Goal: Task Accomplishment & Management: Manage account settings

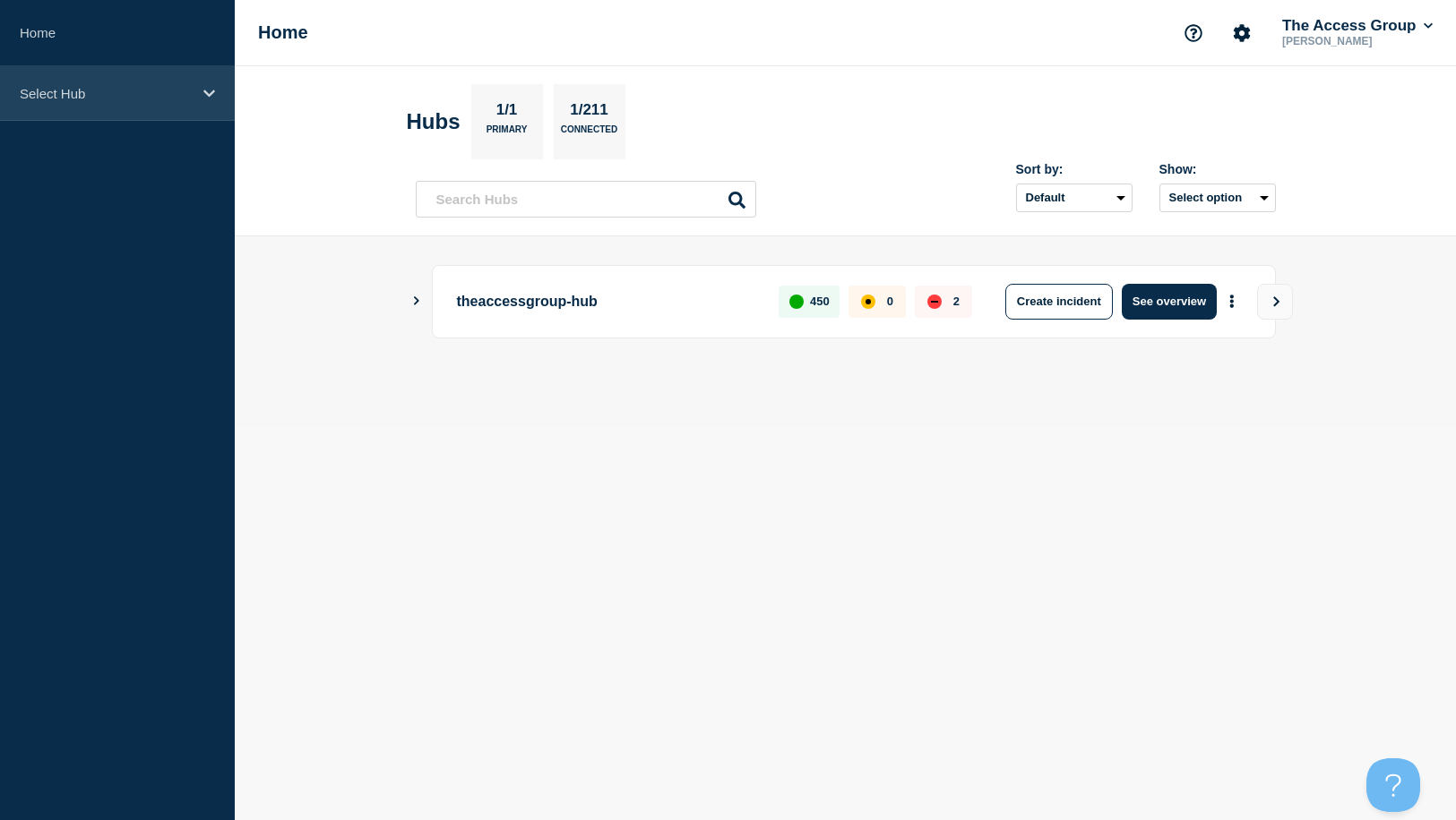
click at [82, 96] on p "Select Hub" at bounding box center [105, 94] width 172 height 15
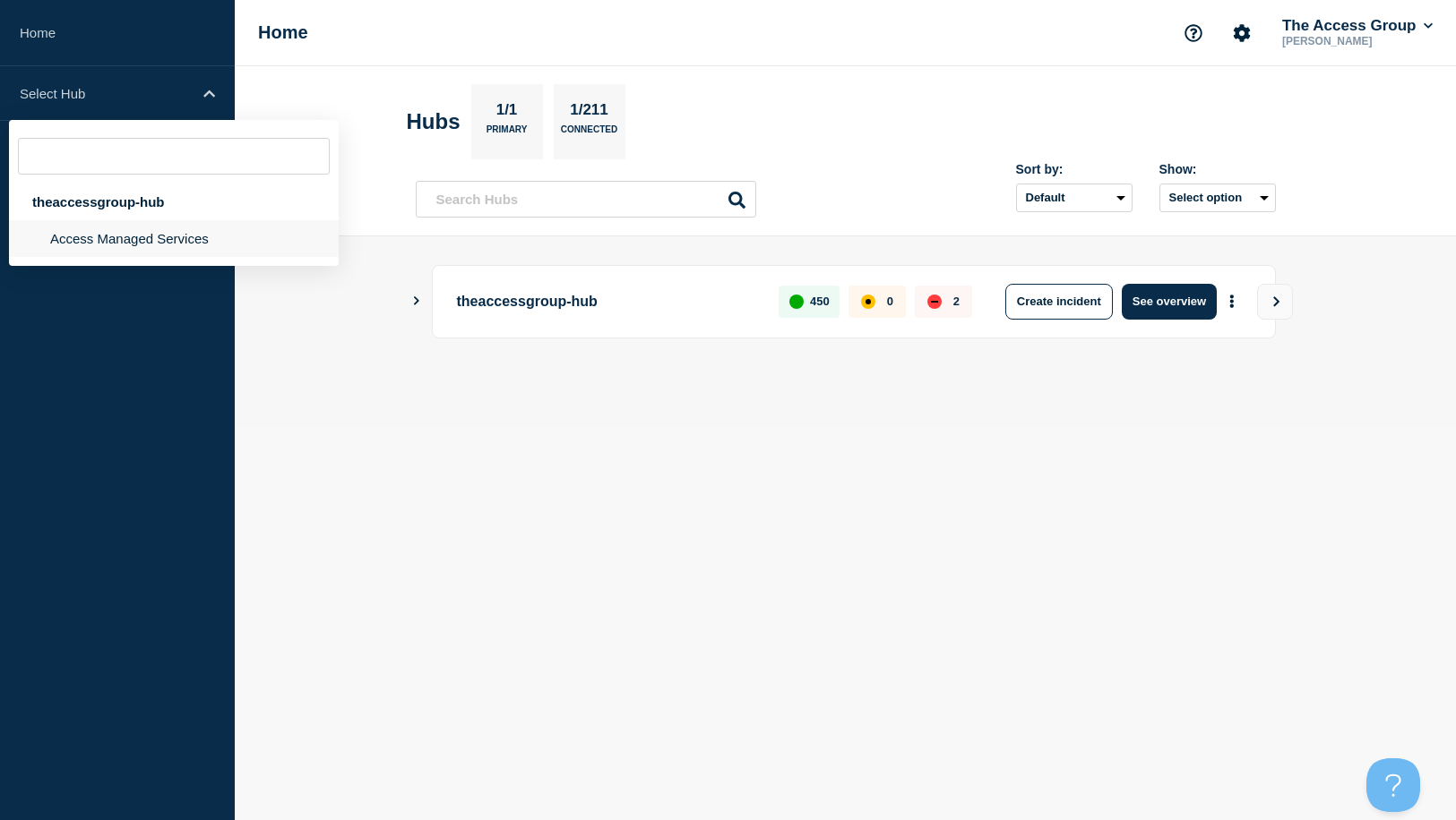
click at [95, 238] on li "Access Managed Services" at bounding box center [174, 239] width 329 height 37
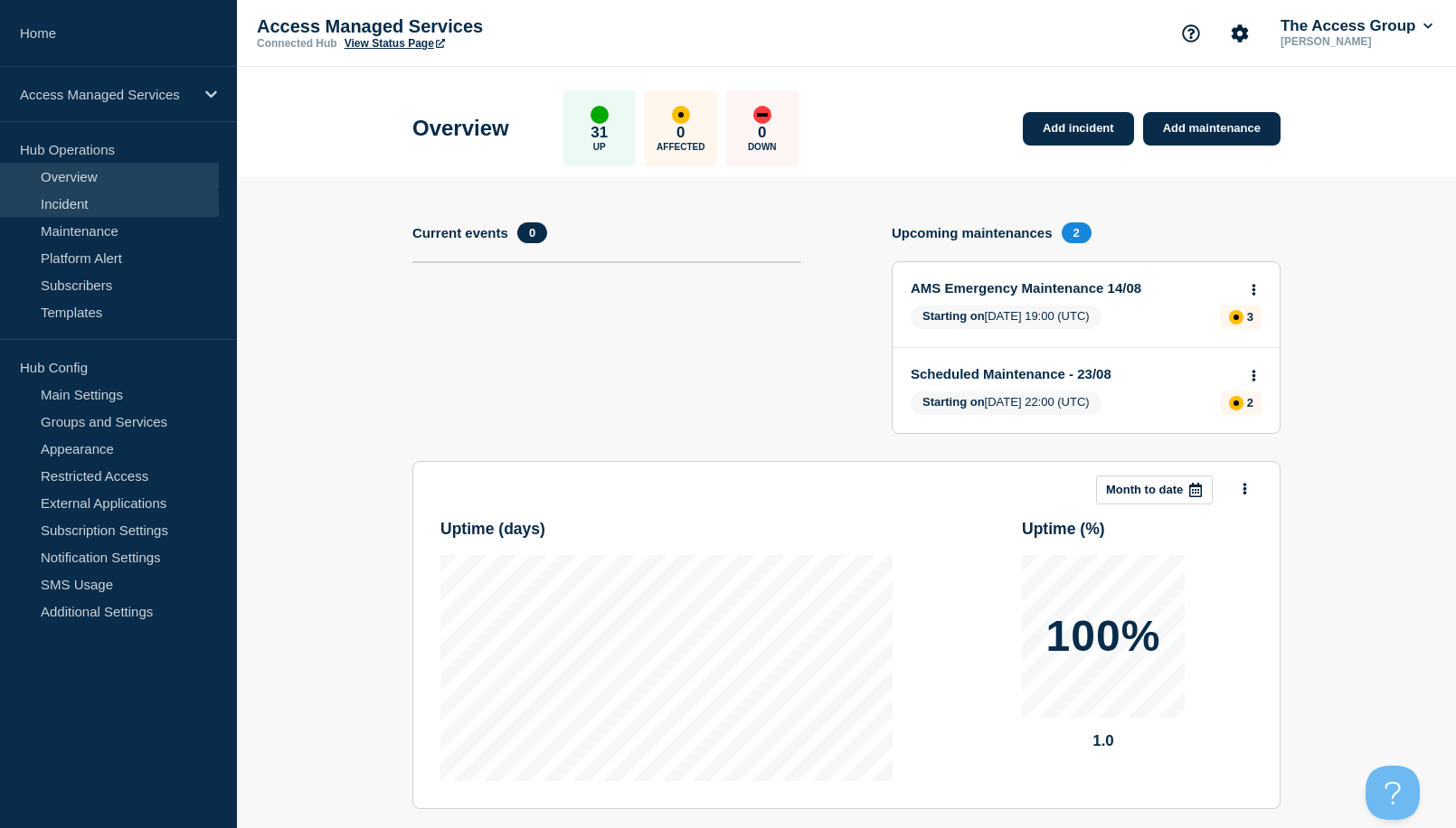
click at [96, 201] on link "Incident" at bounding box center [110, 203] width 219 height 27
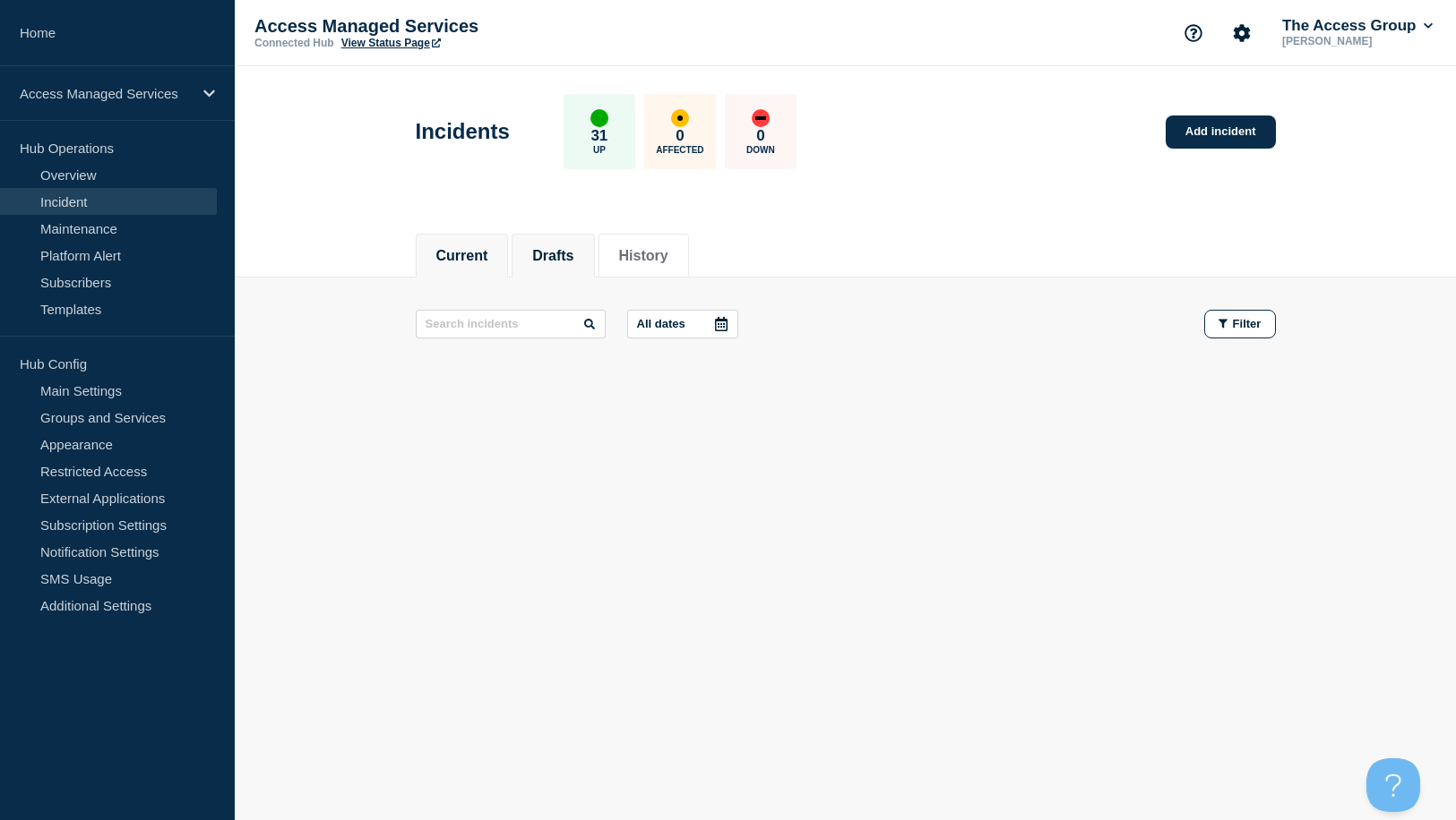
click at [563, 263] on button "Drafts" at bounding box center [553, 255] width 41 height 16
click at [657, 259] on button "History" at bounding box center [643, 255] width 49 height 16
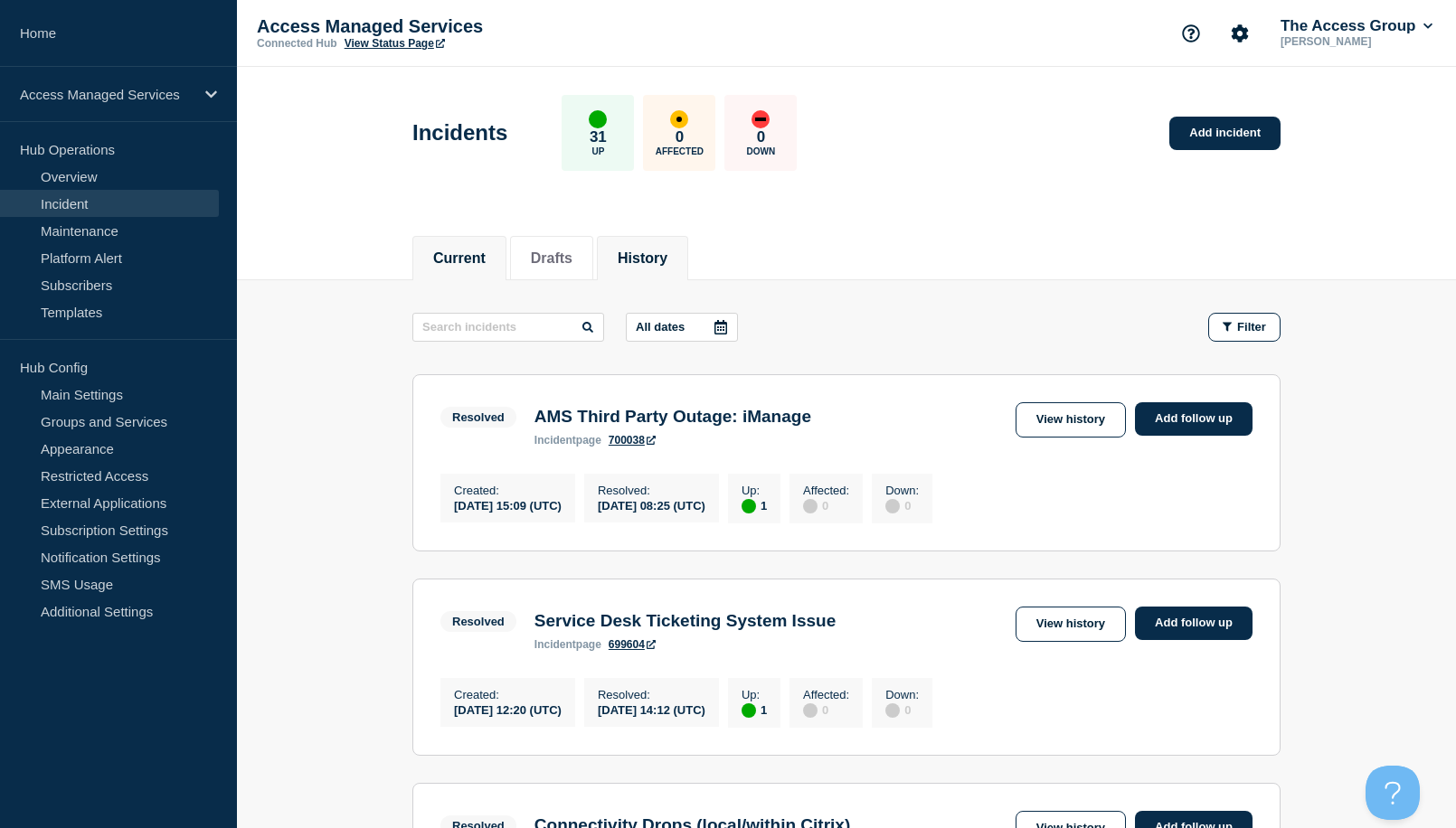
click at [477, 258] on button "Current" at bounding box center [459, 258] width 52 height 16
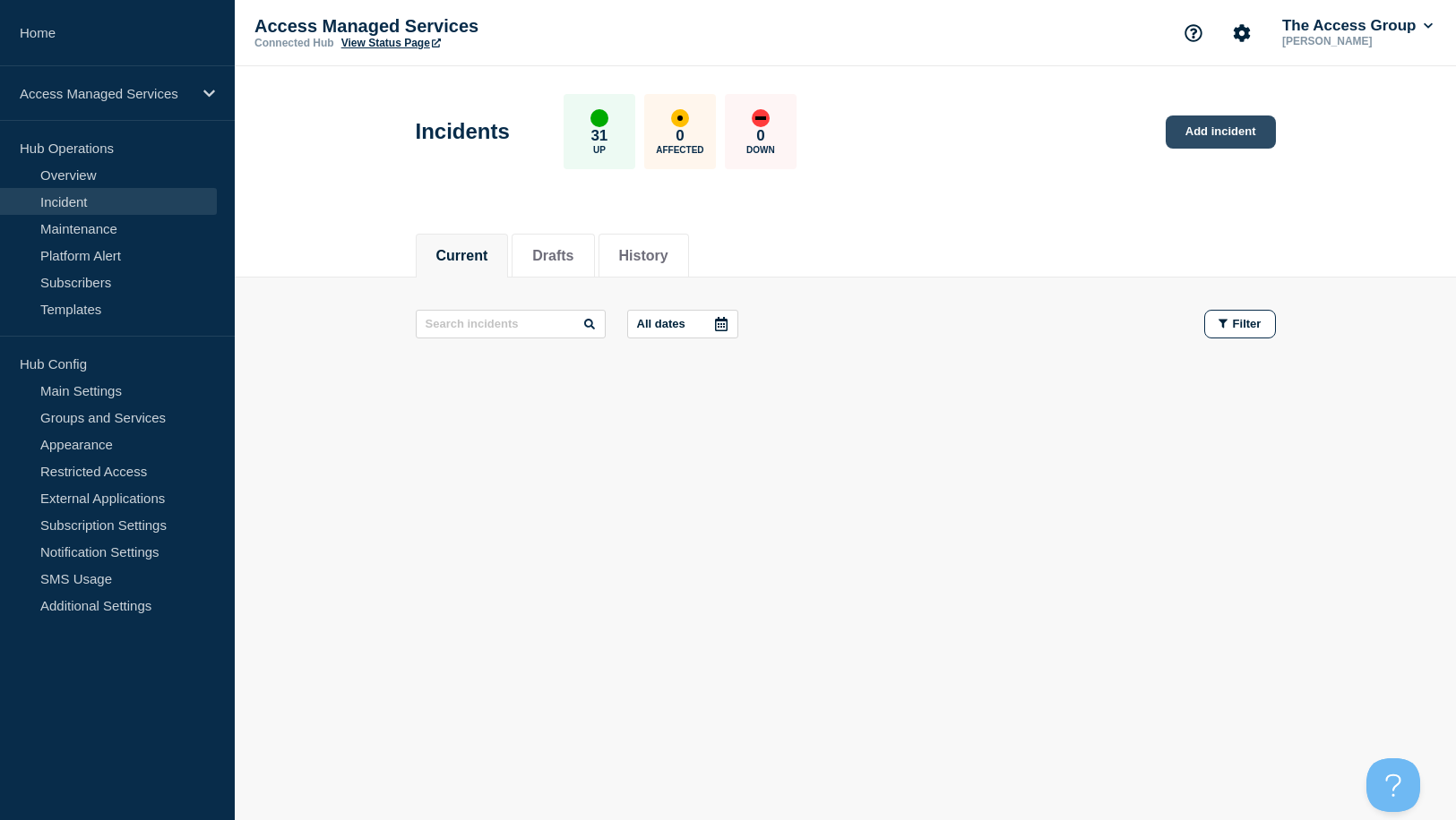
click at [1223, 135] on link "Add incident" at bounding box center [1220, 133] width 110 height 33
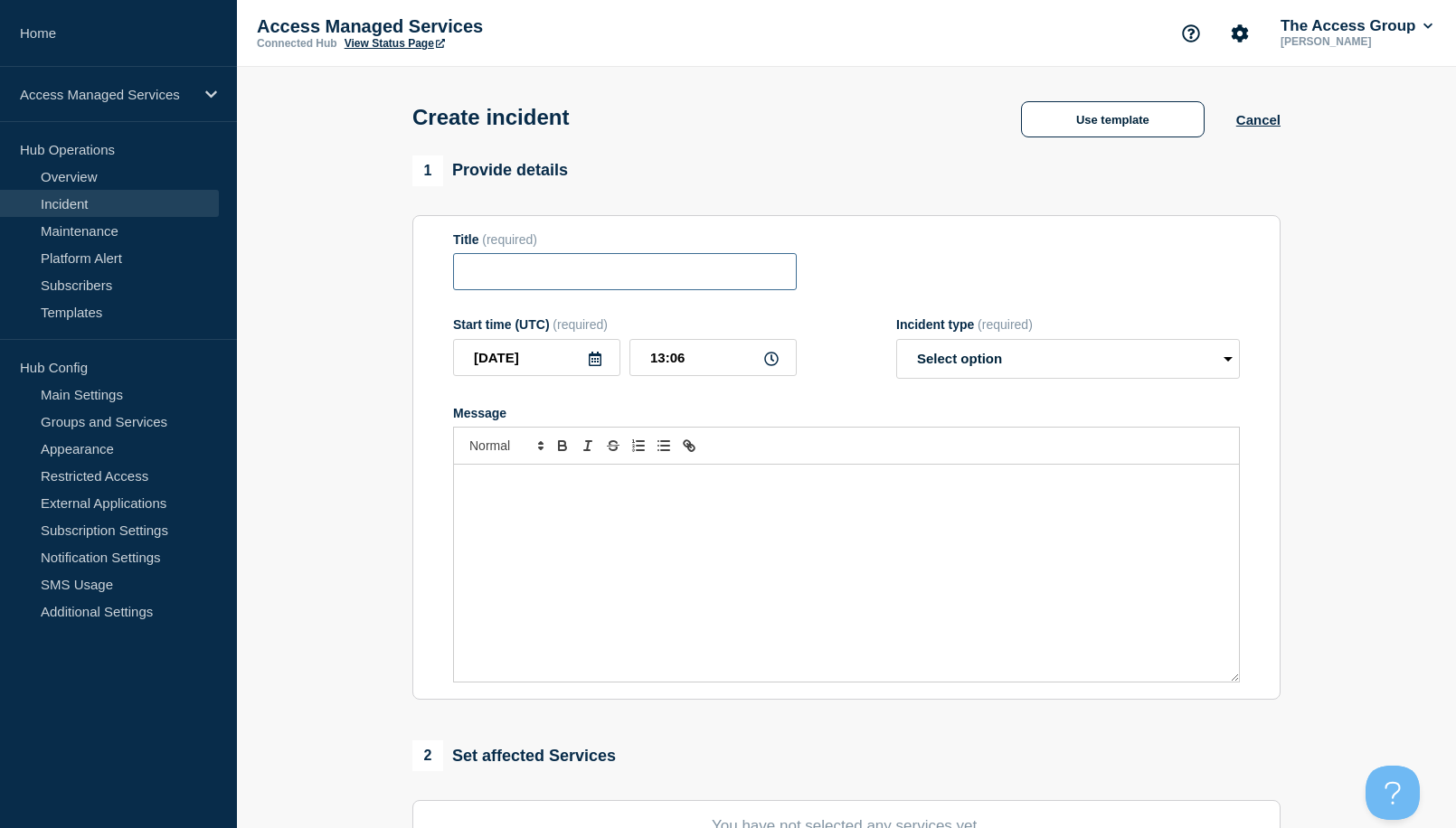
click at [535, 284] on input "Title" at bounding box center [625, 272] width 344 height 37
click at [932, 360] on select "Select option Investigating Identified Monitoring" at bounding box center [1067, 359] width 344 height 39
drag, startPoint x: 518, startPoint y: 330, endPoint x: 544, endPoint y: 328, distance: 26.1
click at [544, 328] on div "Start time (UTC) (required)" at bounding box center [625, 324] width 344 height 14
drag, startPoint x: 544, startPoint y: 328, endPoint x: 523, endPoint y: 332, distance: 21.4
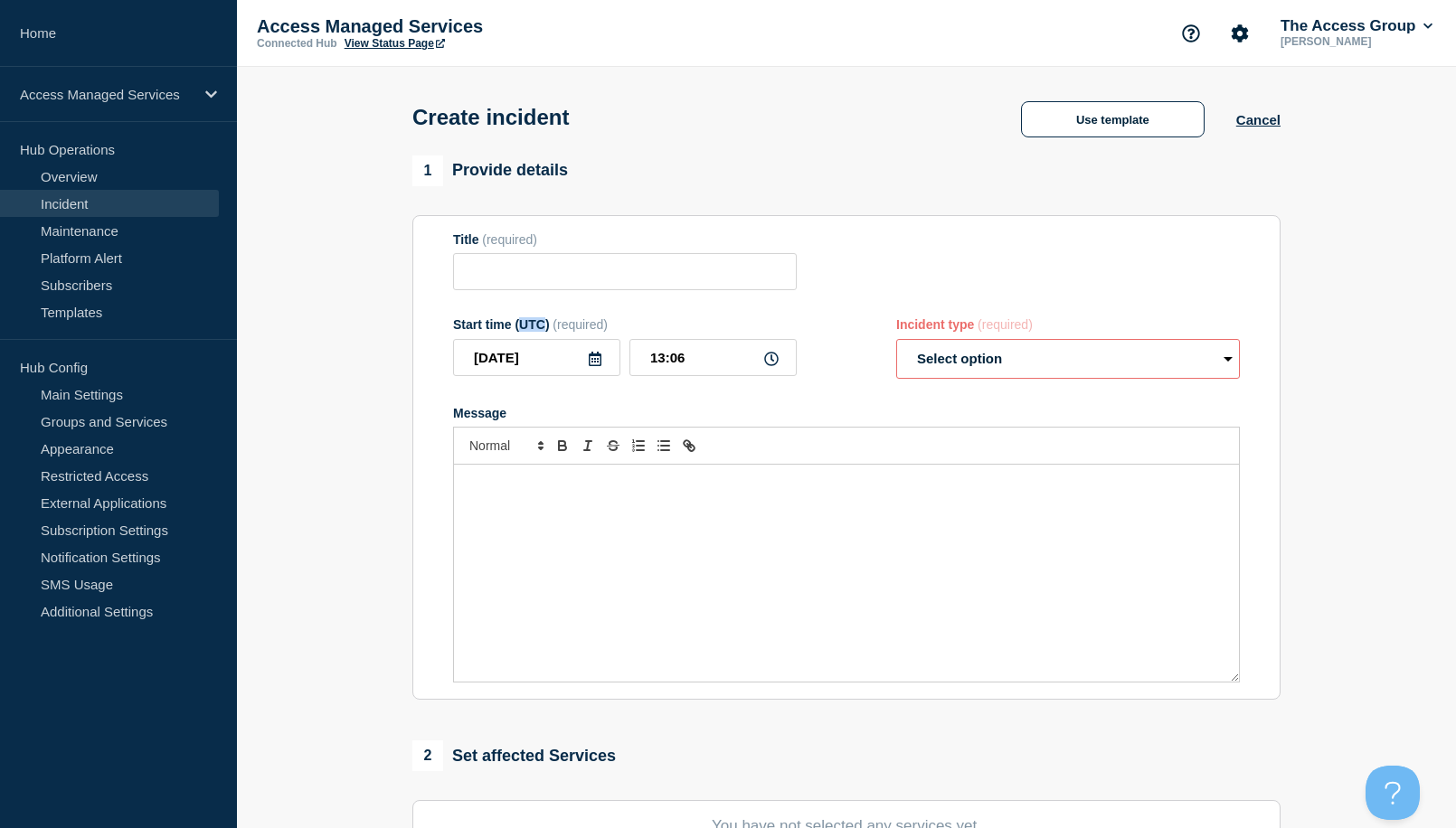
click at [523, 332] on div "Start time (UTC) (required)" at bounding box center [625, 324] width 344 height 14
drag, startPoint x: 591, startPoint y: 545, endPoint x: 598, endPoint y: 536, distance: 11.4
click at [595, 542] on div "Message" at bounding box center [846, 573] width 785 height 217
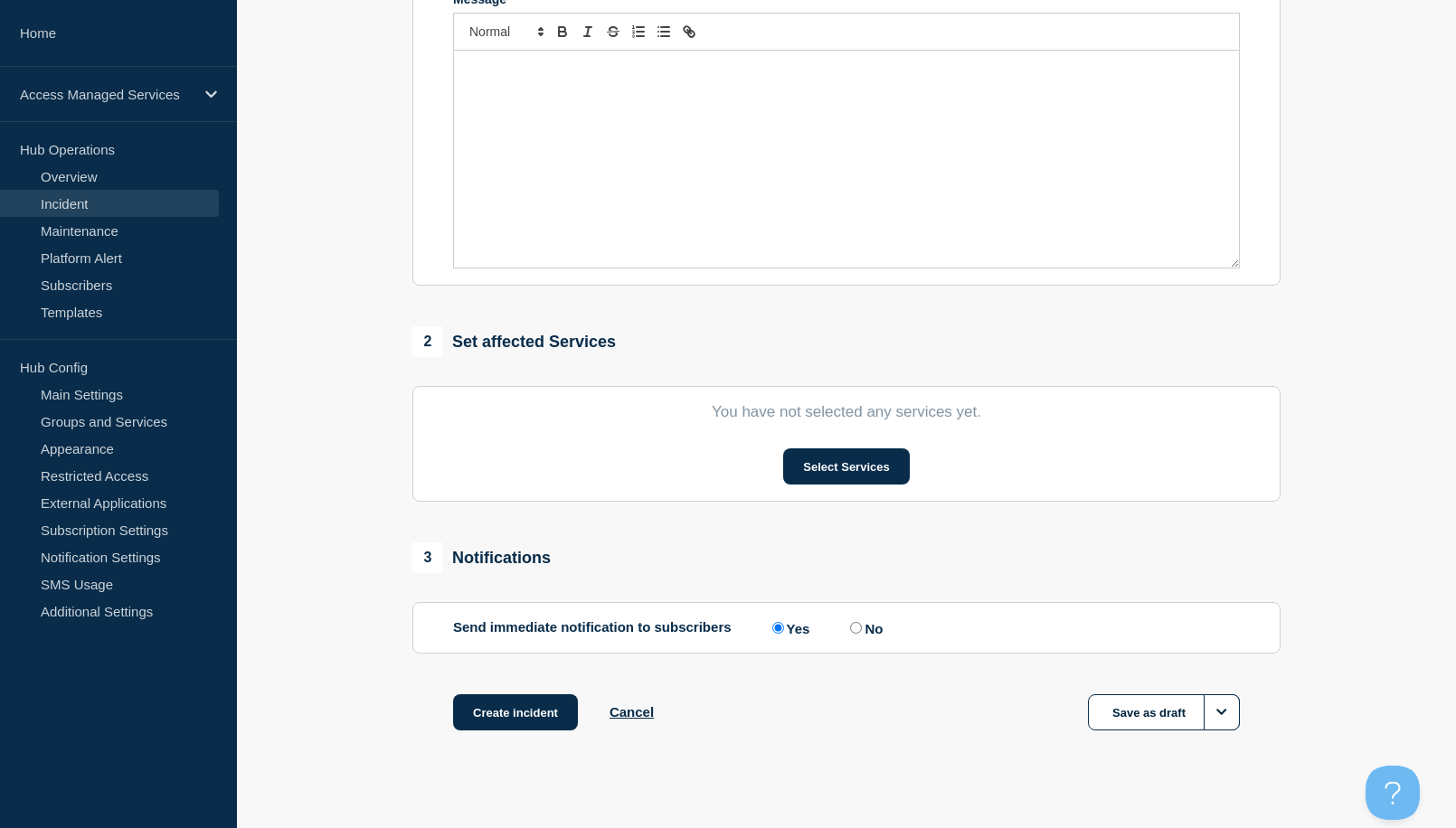
scroll to position [438, 0]
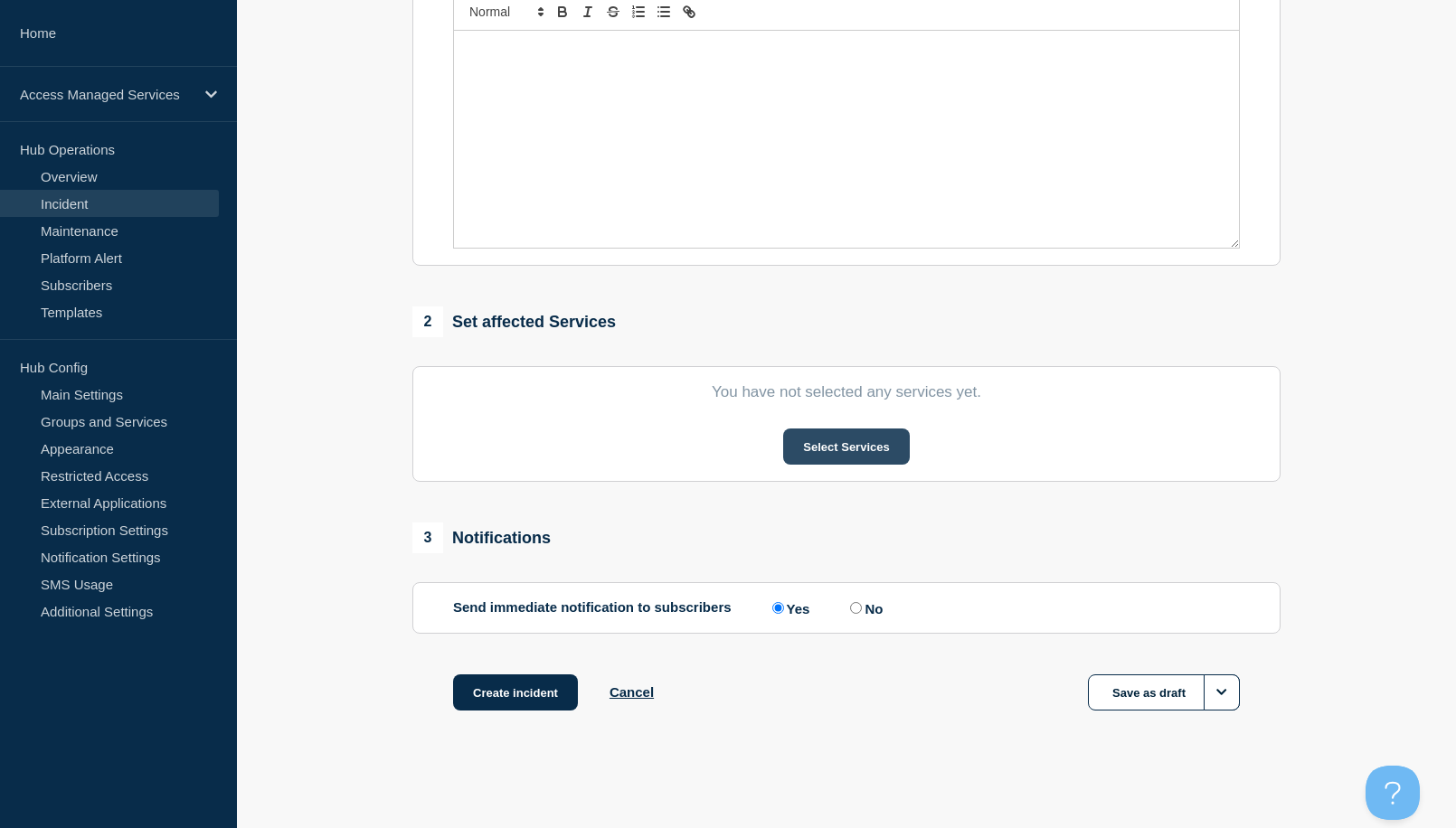
click at [826, 441] on button "Select Services" at bounding box center [846, 447] width 125 height 37
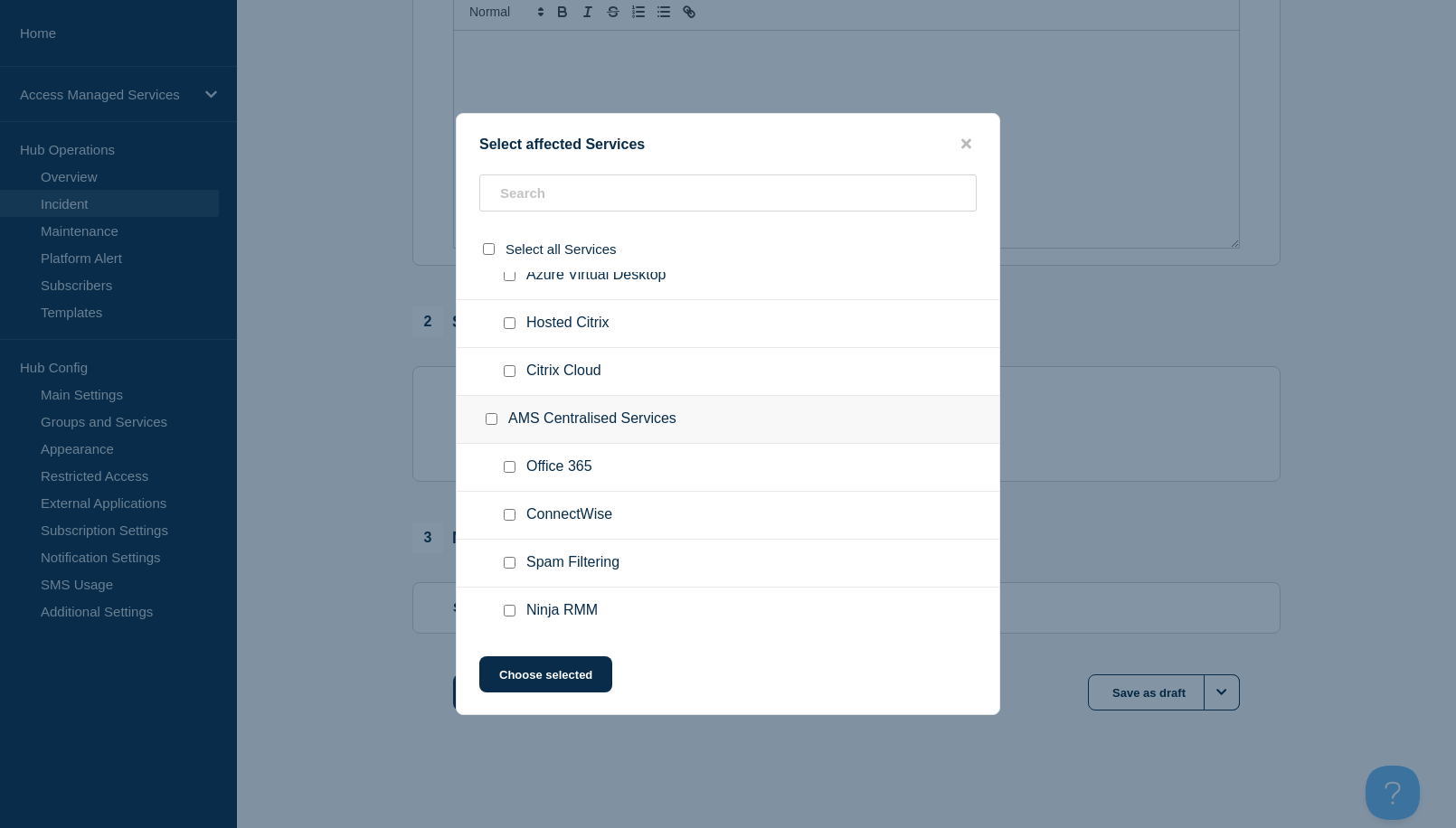
scroll to position [181, 0]
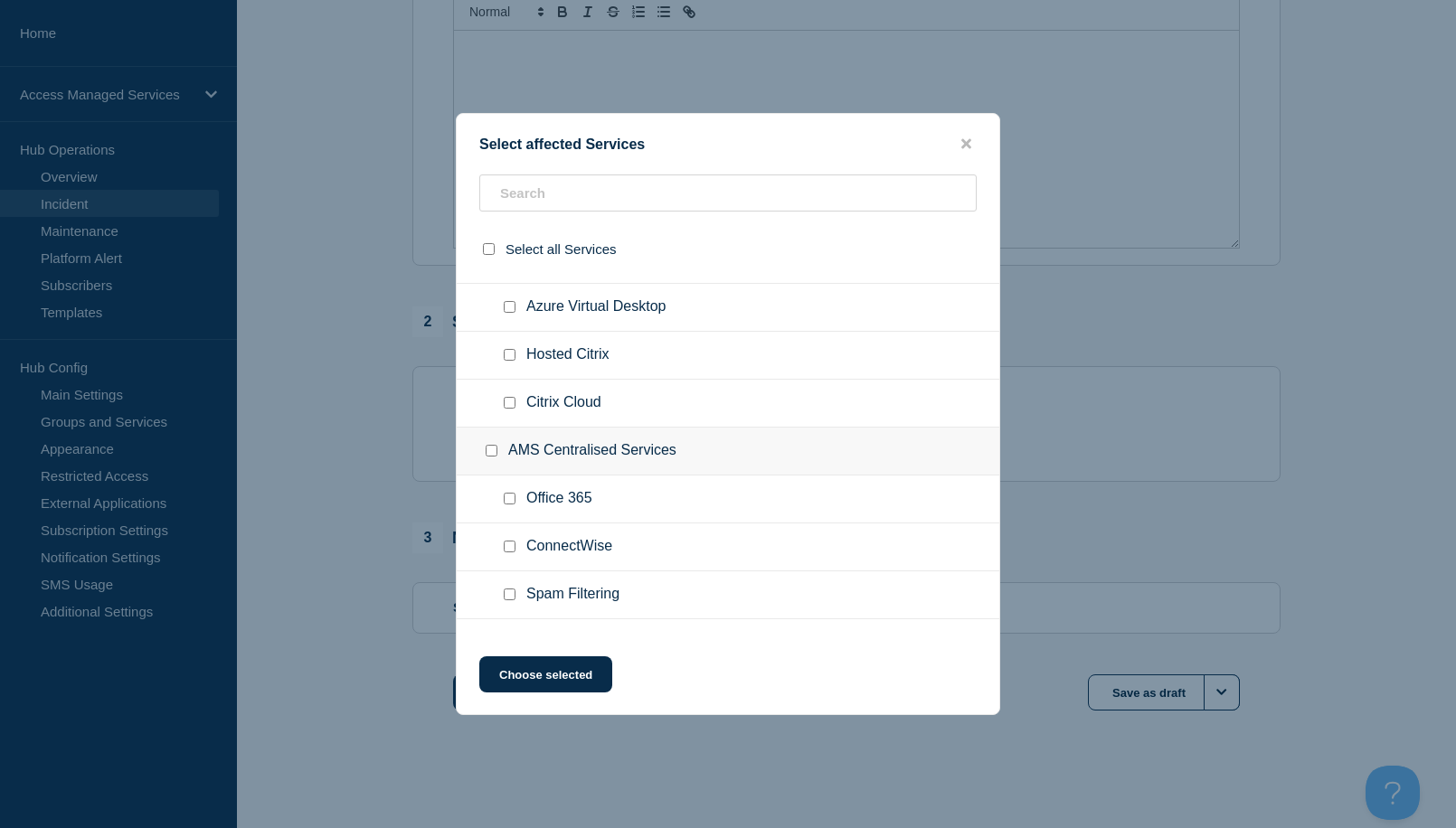
click at [510, 359] on input "Hosted Citrix checkbox" at bounding box center [509, 355] width 12 height 12
checkbox input "true"
click at [512, 407] on input "Citrix Cloud checkbox" at bounding box center [509, 403] width 12 height 12
checkbox input "true"
click at [552, 682] on button "Choose selected" at bounding box center [546, 674] width 133 height 37
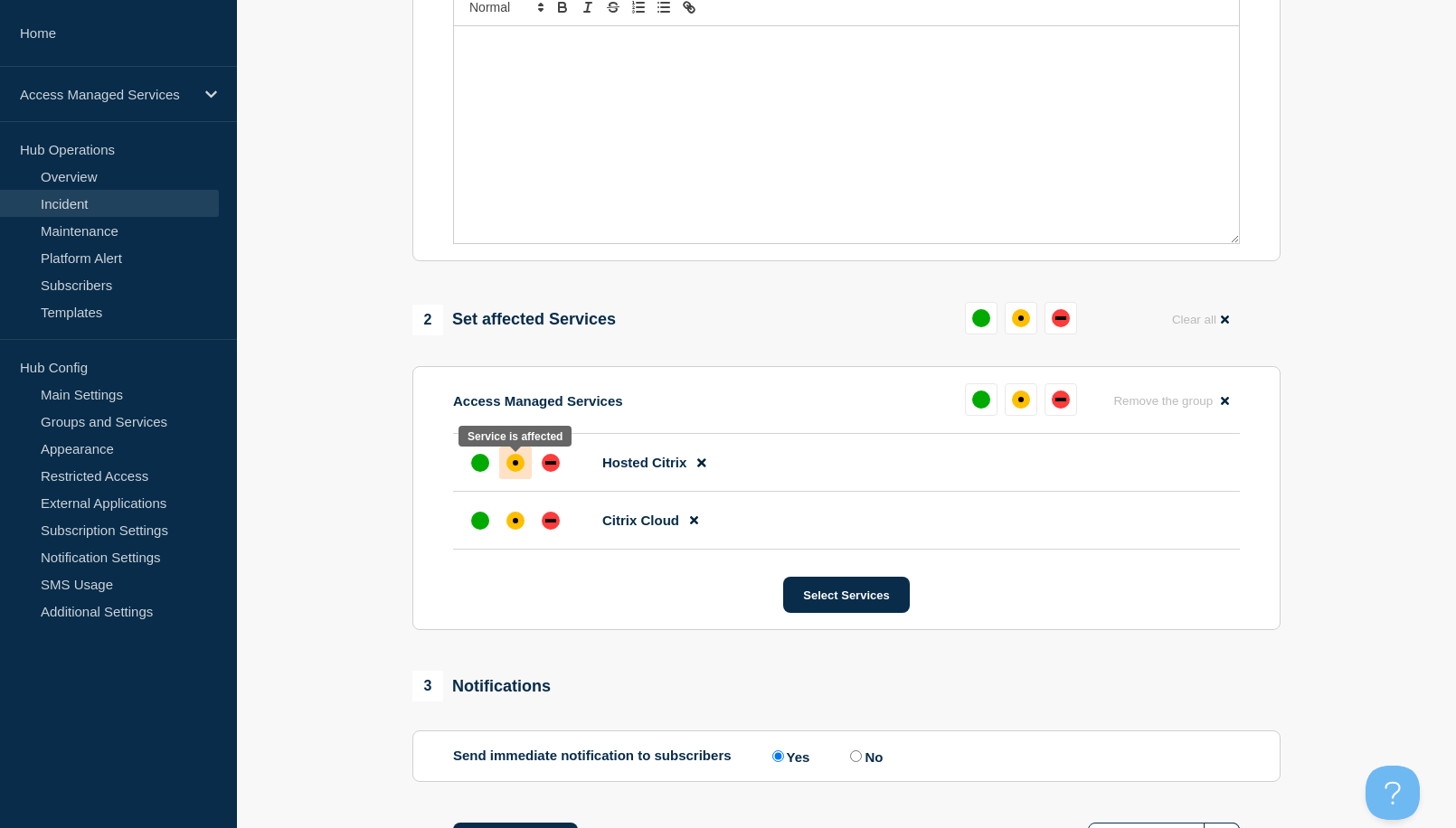
click at [514, 466] on div "affected" at bounding box center [515, 463] width 6 height 6
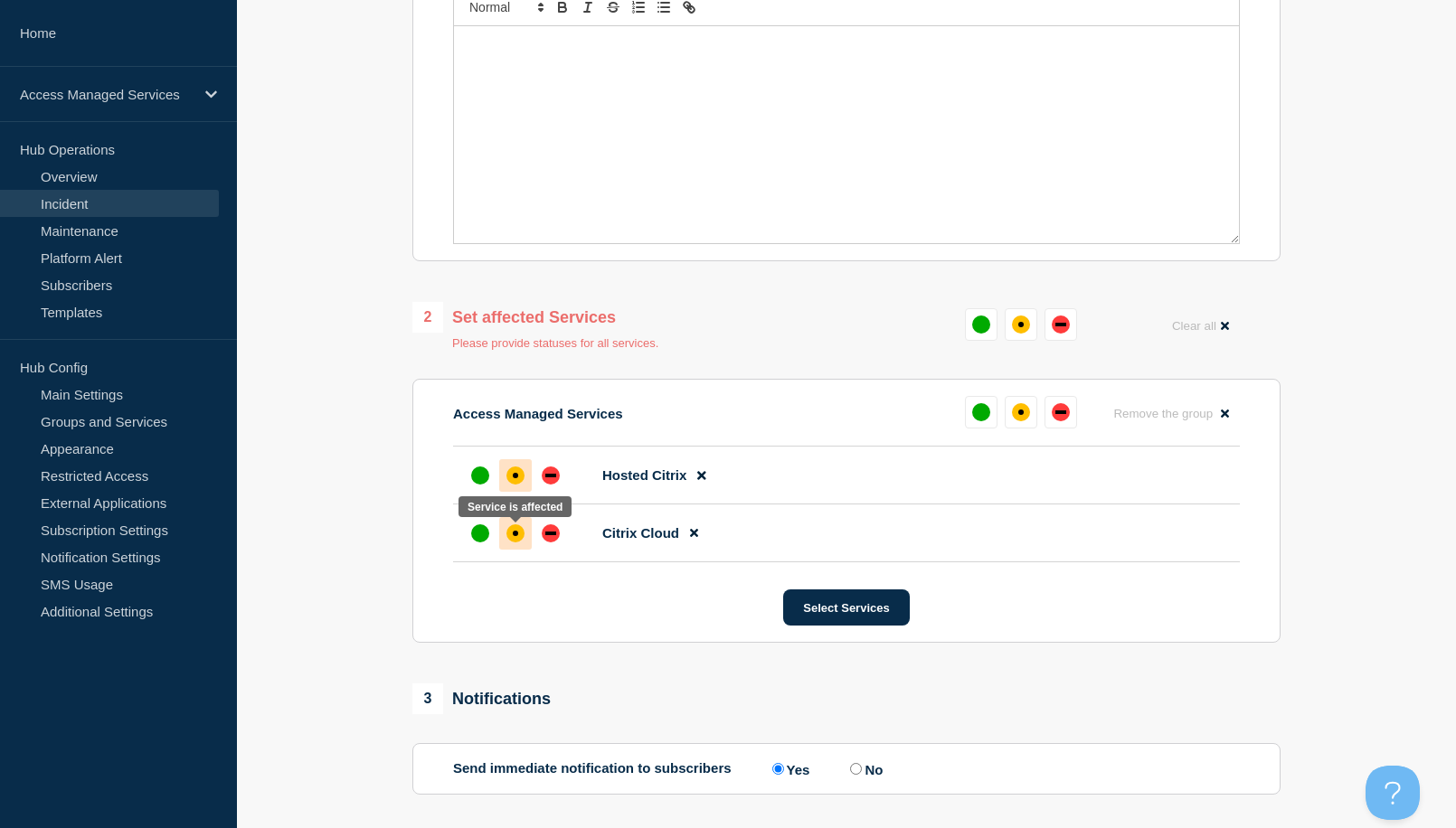
click at [518, 532] on div "affected" at bounding box center [515, 533] width 18 height 18
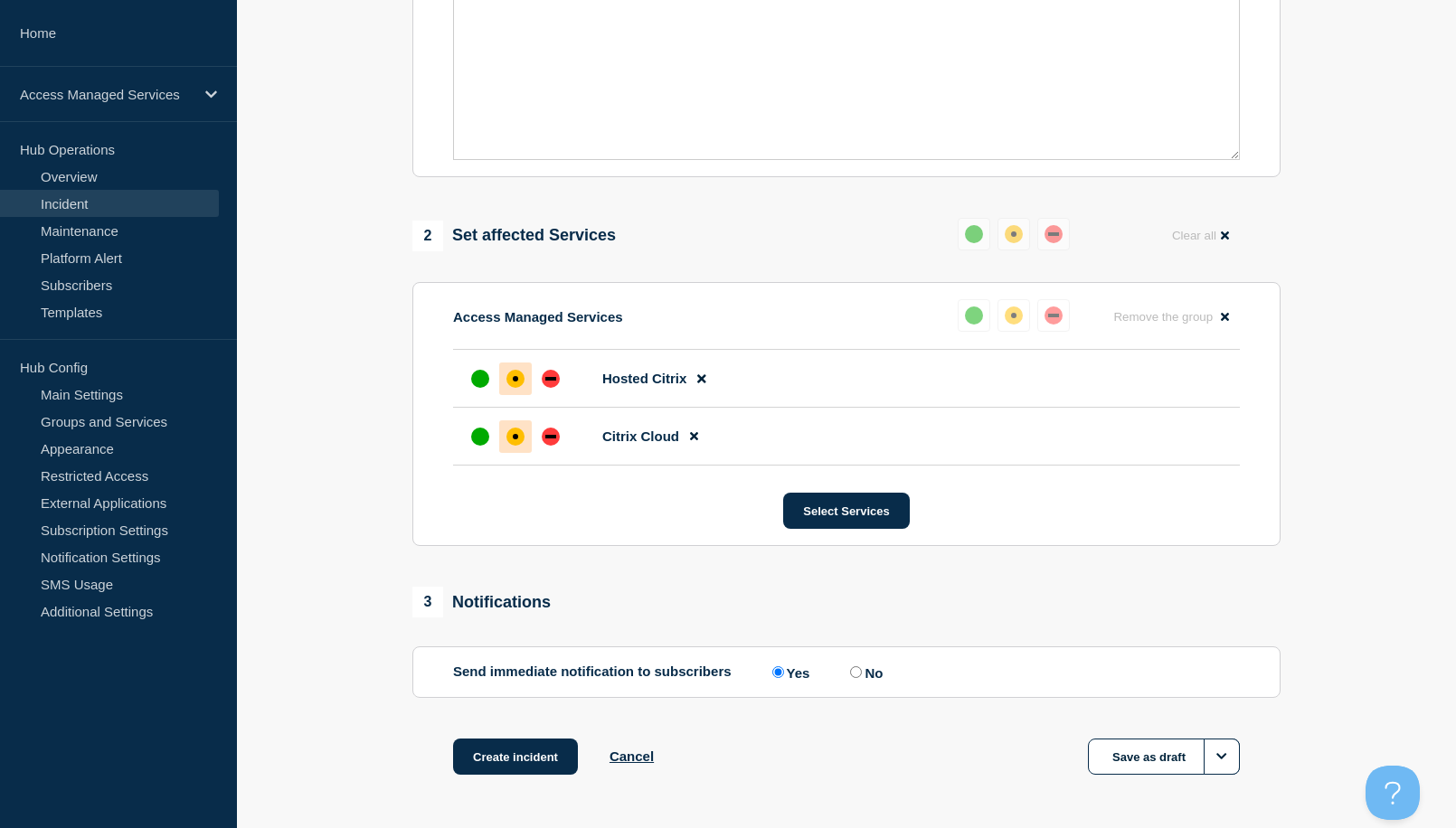
scroll to position [591, 0]
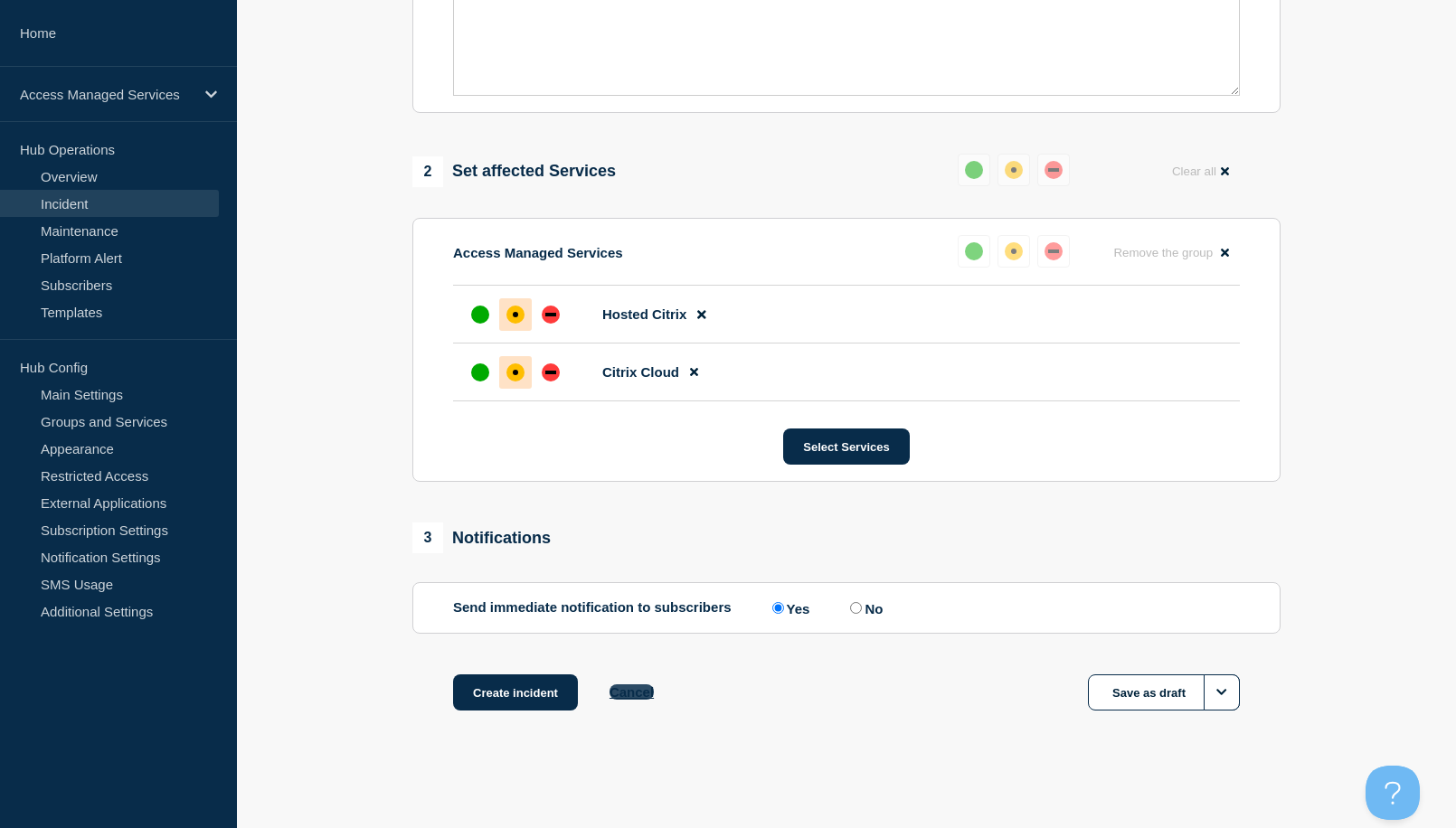
click at [643, 697] on button "Cancel" at bounding box center [631, 692] width 44 height 15
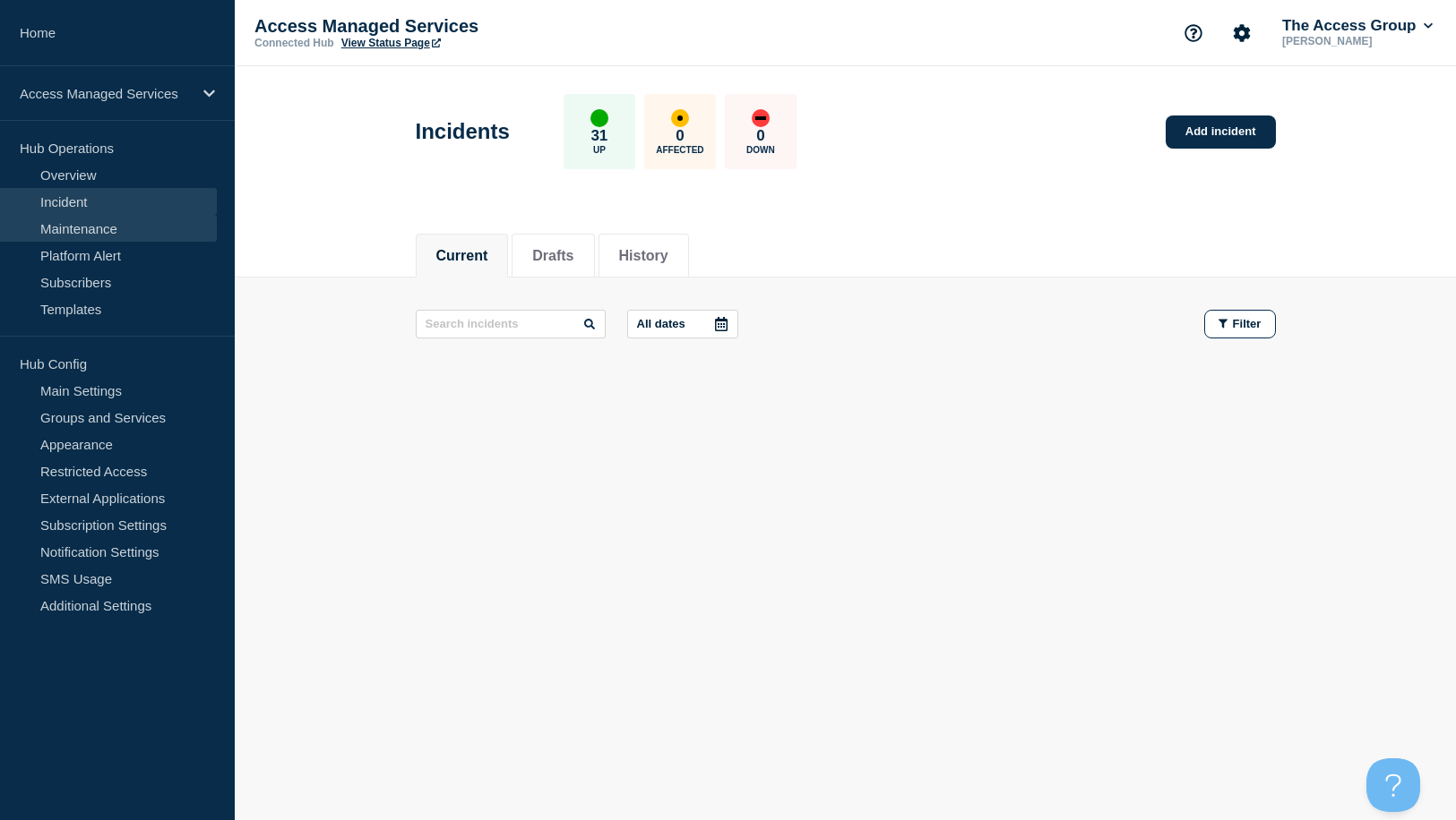
click at [116, 228] on link "Maintenance" at bounding box center [109, 228] width 217 height 27
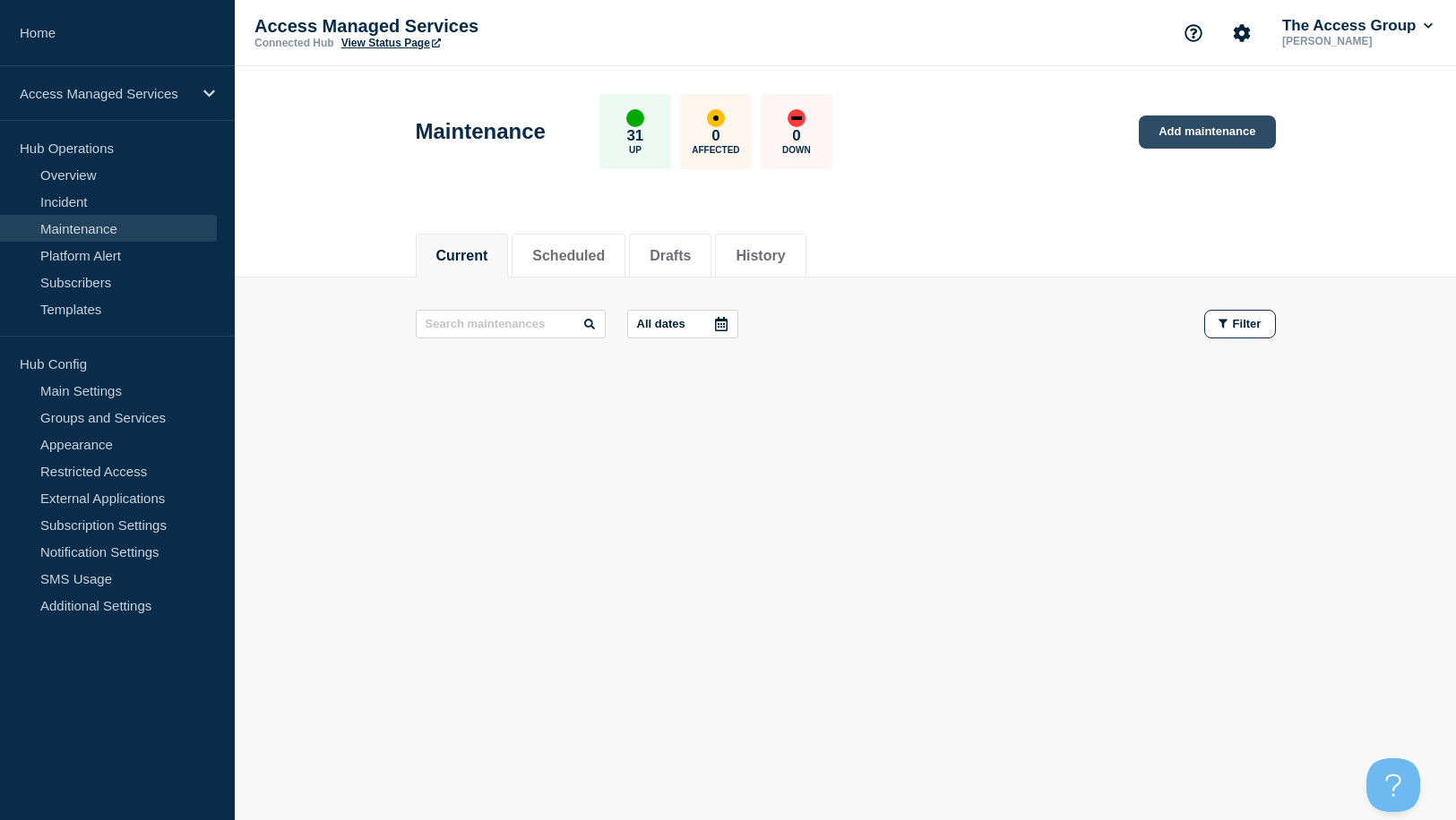
click at [1212, 134] on link "Add maintenance" at bounding box center [1206, 133] width 136 height 33
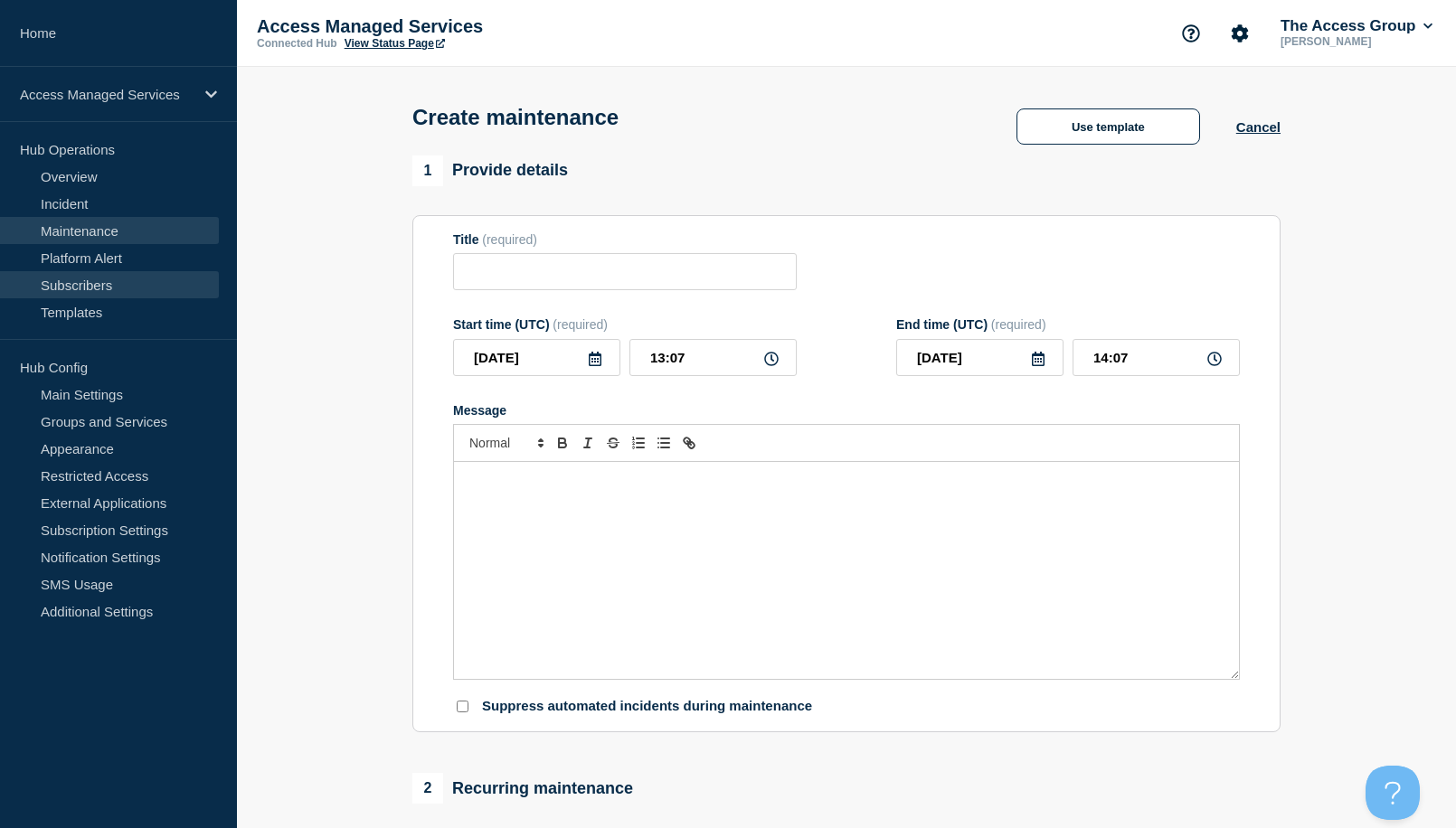
click at [83, 283] on link "Subscribers" at bounding box center [110, 285] width 219 height 27
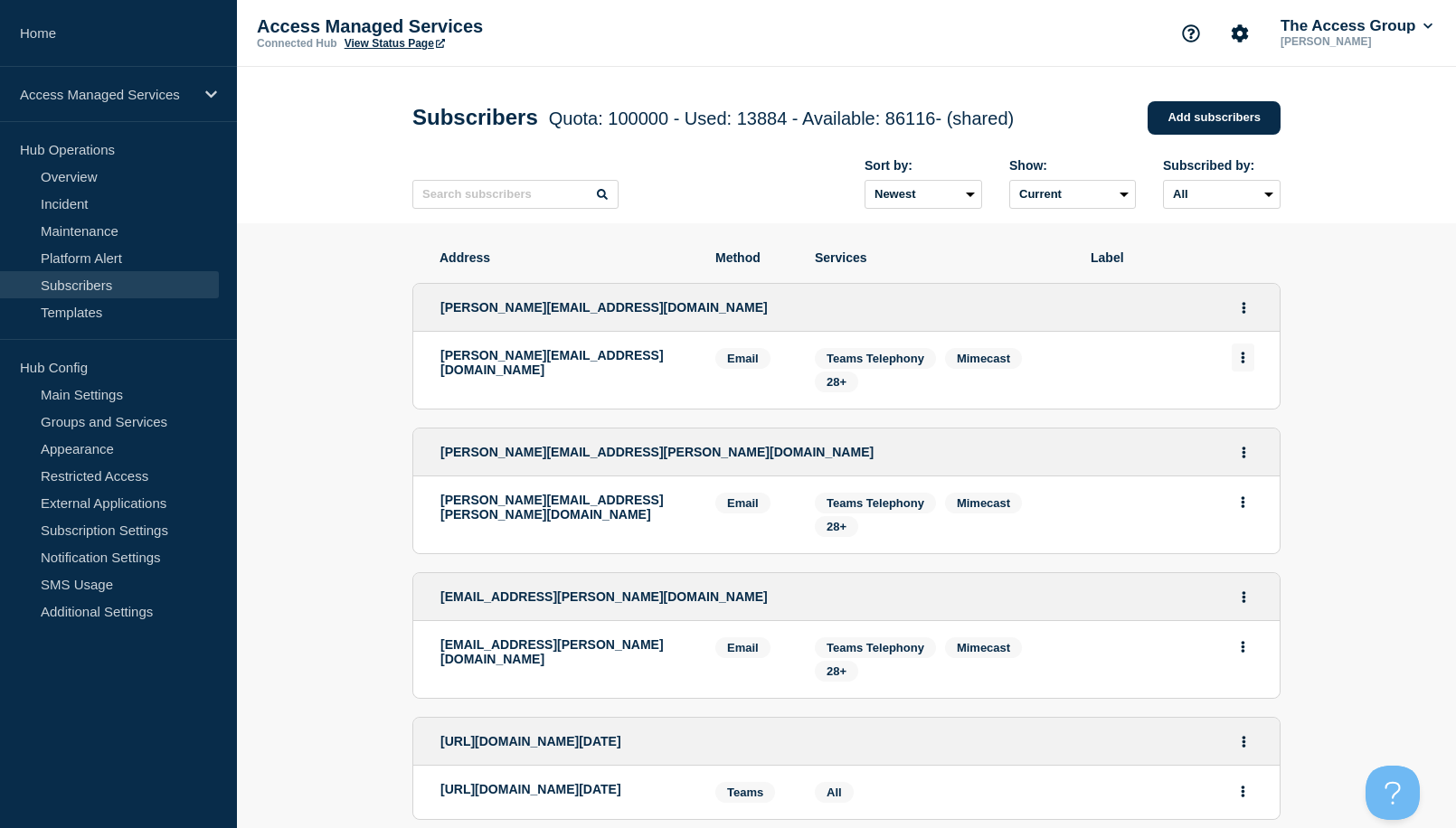
click at [1237, 361] on button "Actions" at bounding box center [1243, 358] width 22 height 28
click at [1241, 352] on button "Actions" at bounding box center [1243, 358] width 22 height 28
click at [1343, 185] on header "Subscribers Quota: 100000 - Used: 13884 - Available: 86116 - (shared) Quota Use…" at bounding box center [846, 144] width 1219 height 156
click at [79, 101] on p "Access Managed Services" at bounding box center [106, 95] width 173 height 15
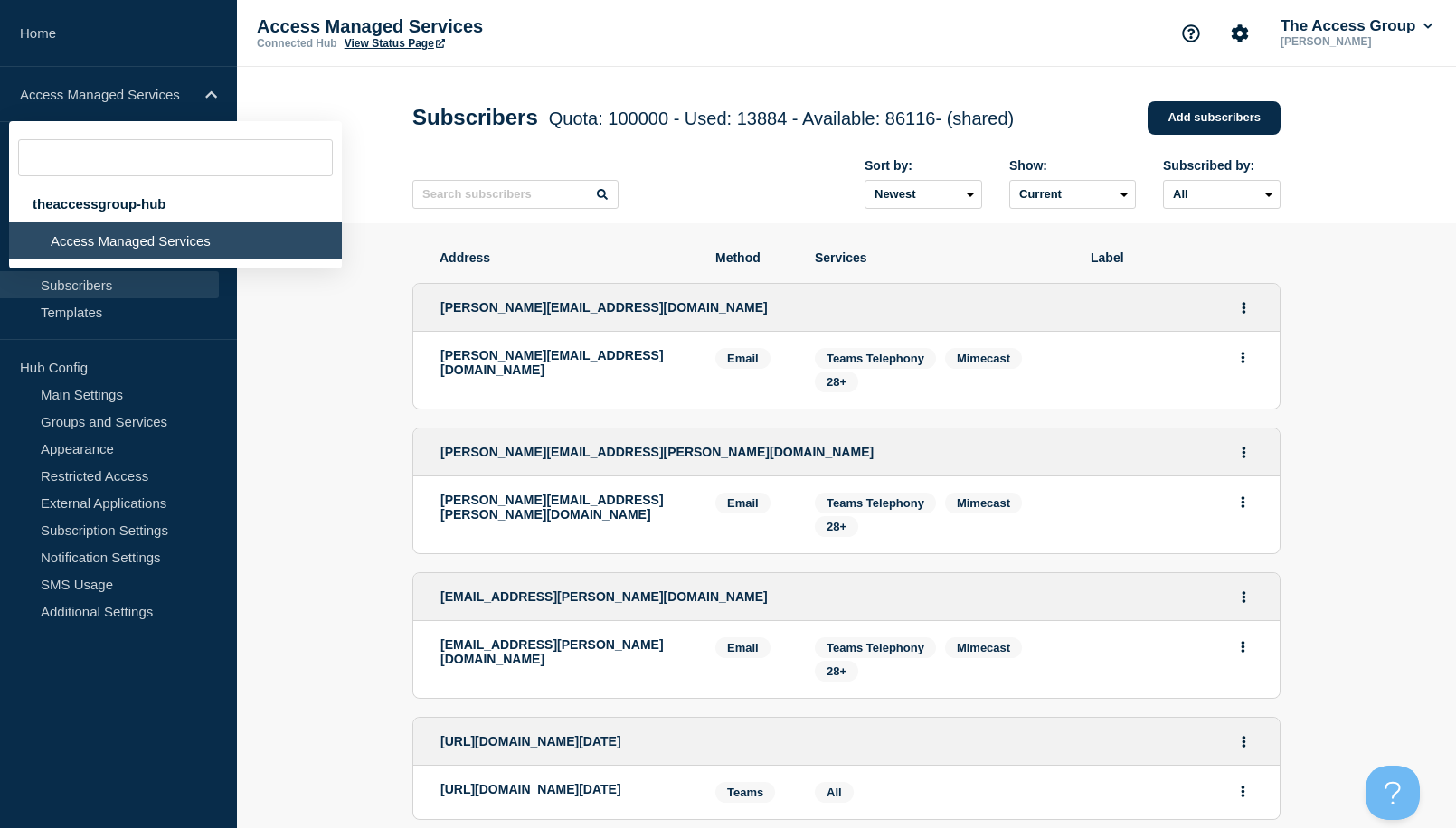
click at [79, 239] on li "Access Managed Services" at bounding box center [175, 242] width 332 height 37
click at [121, 87] on p "Access Managed Services" at bounding box center [106, 95] width 173 height 15
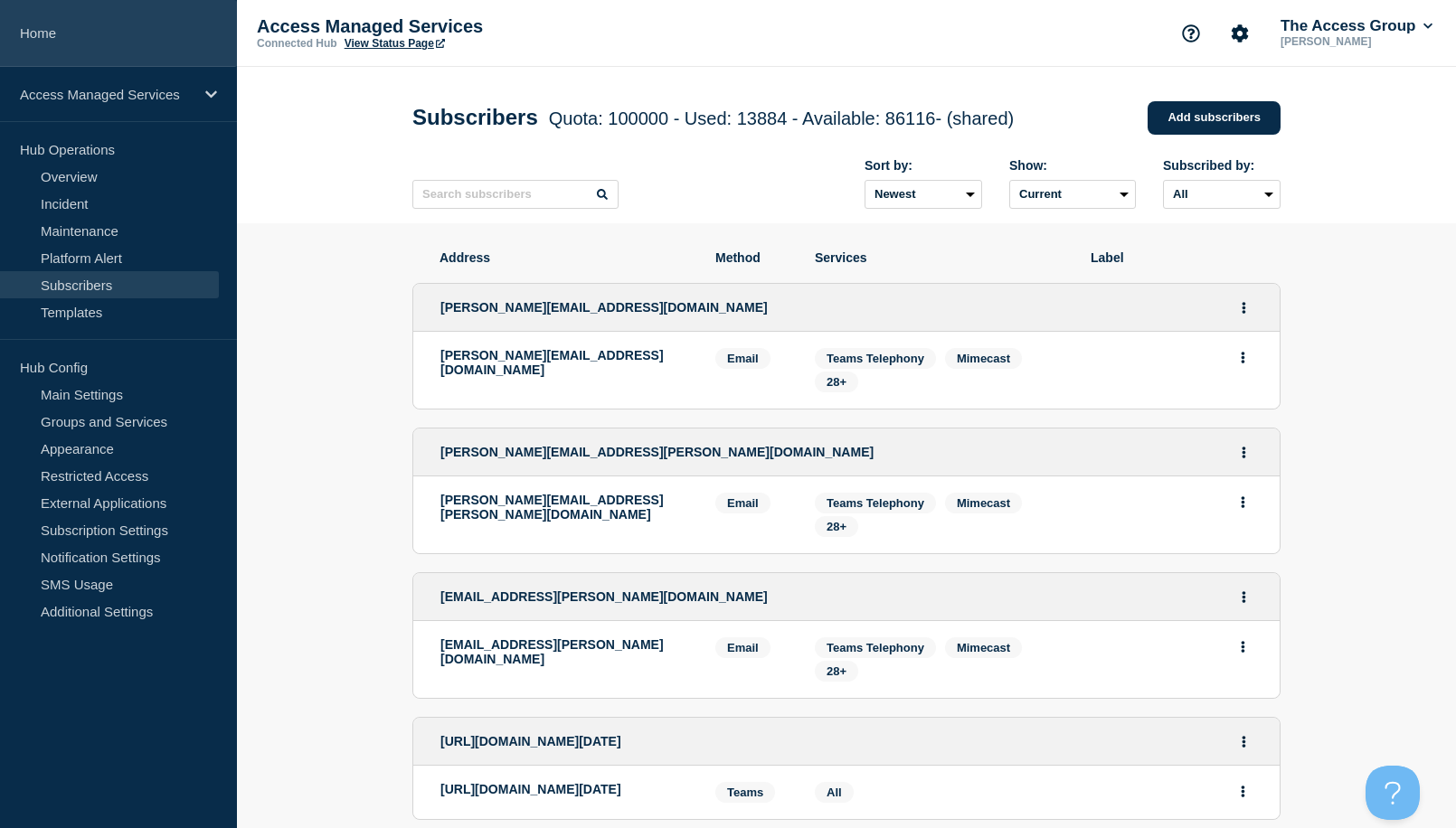
click at [41, 47] on link "Home" at bounding box center [118, 33] width 237 height 67
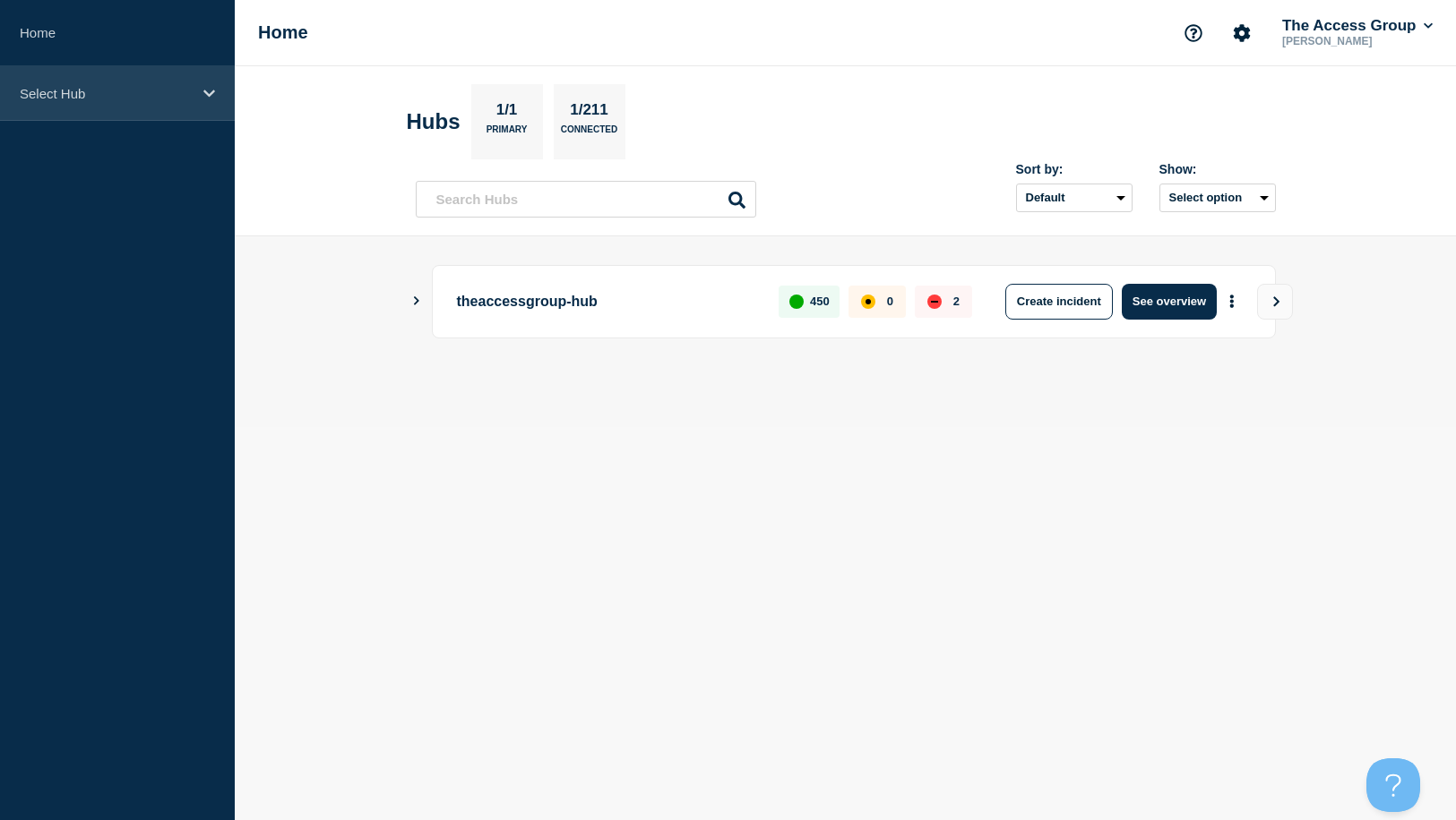
drag, startPoint x: 186, startPoint y: 90, endPoint x: 148, endPoint y: 118, distance: 47.2
click at [185, 90] on p "Select Hub" at bounding box center [105, 94] width 172 height 15
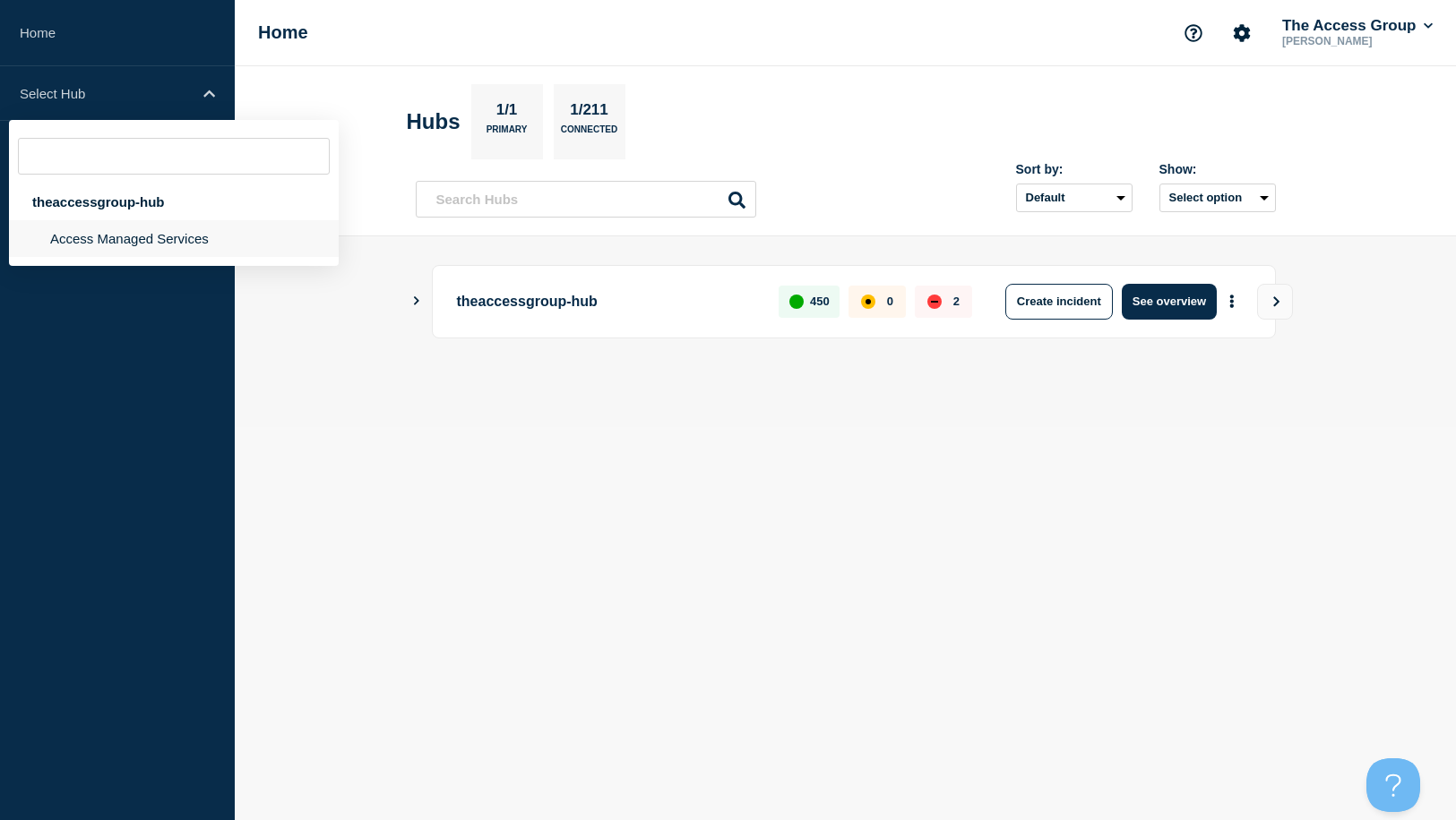
click at [94, 238] on li "Access Managed Services" at bounding box center [174, 239] width 329 height 37
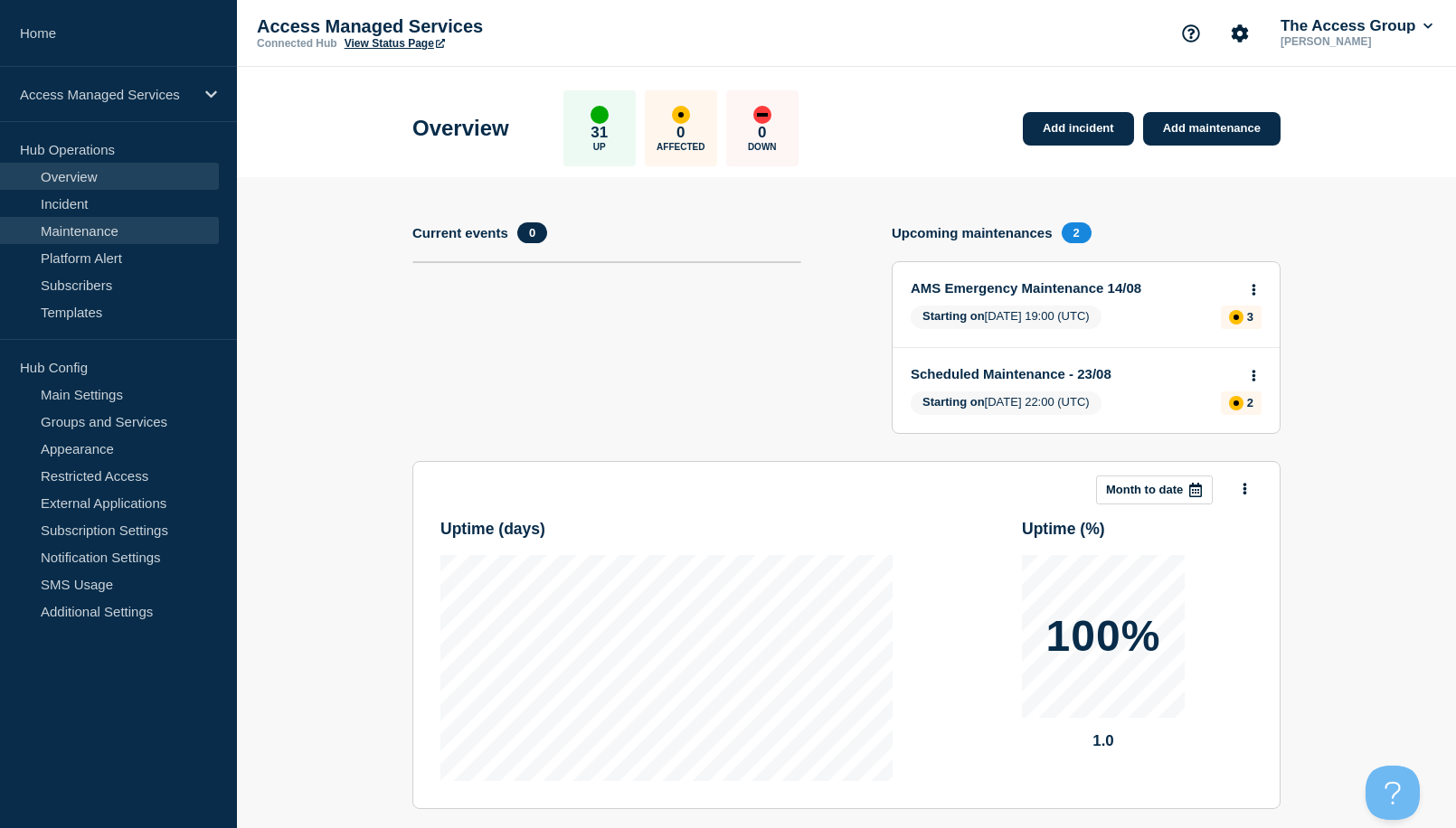
click at [94, 235] on link "Maintenance" at bounding box center [110, 230] width 219 height 27
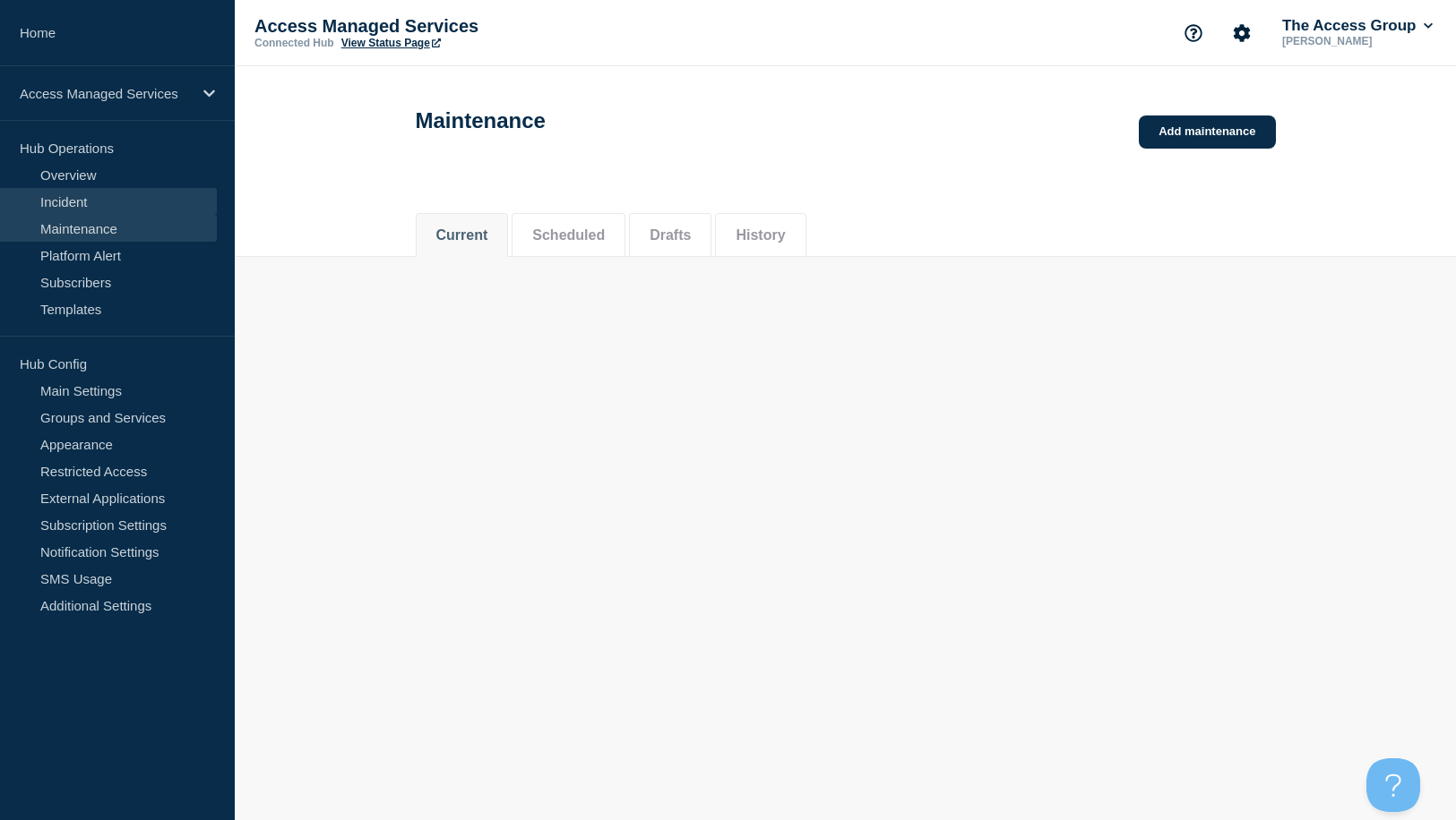
click at [71, 196] on link "Incident" at bounding box center [109, 201] width 217 height 27
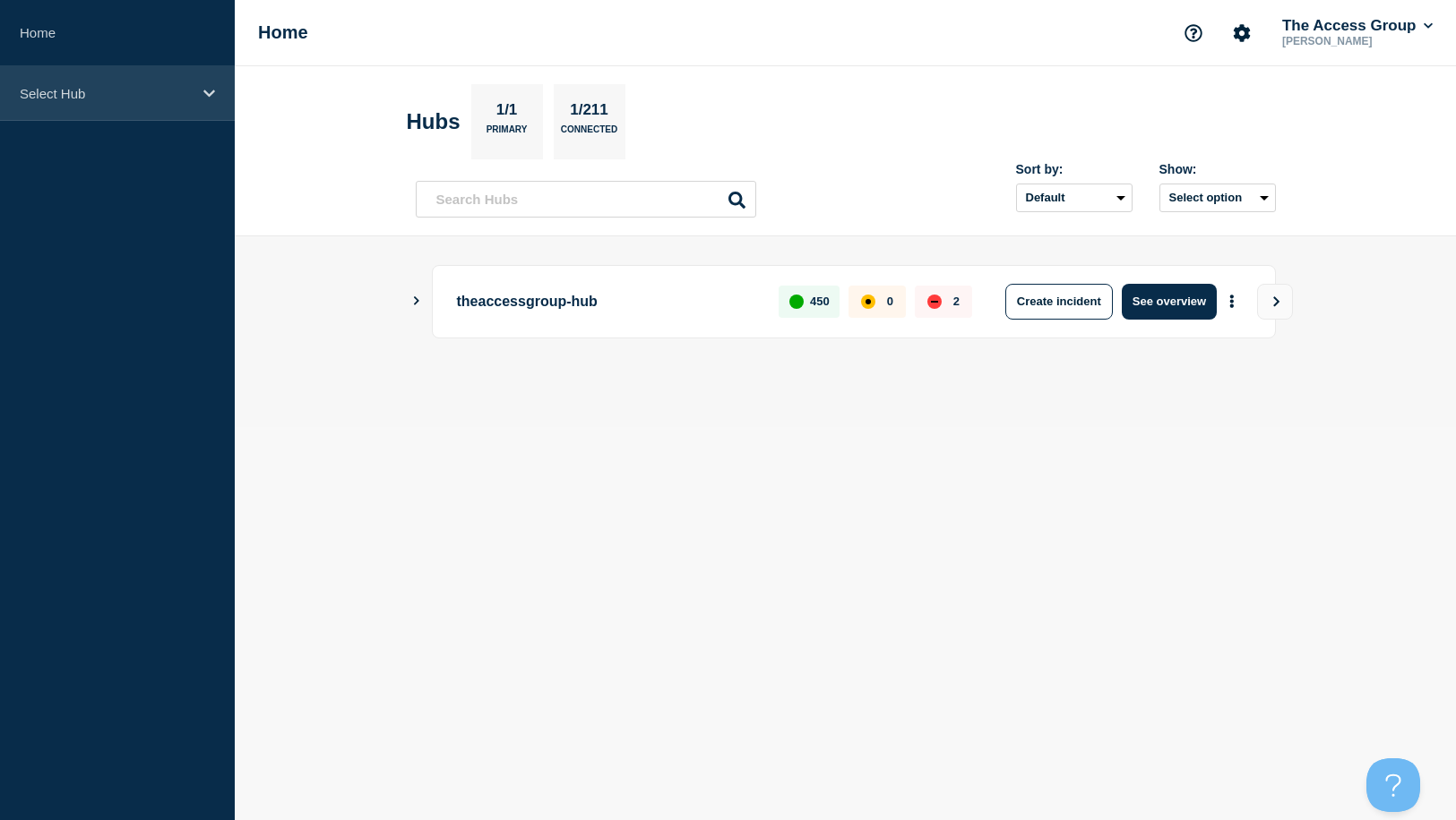
click at [143, 96] on p "Select Hub" at bounding box center [105, 94] width 172 height 15
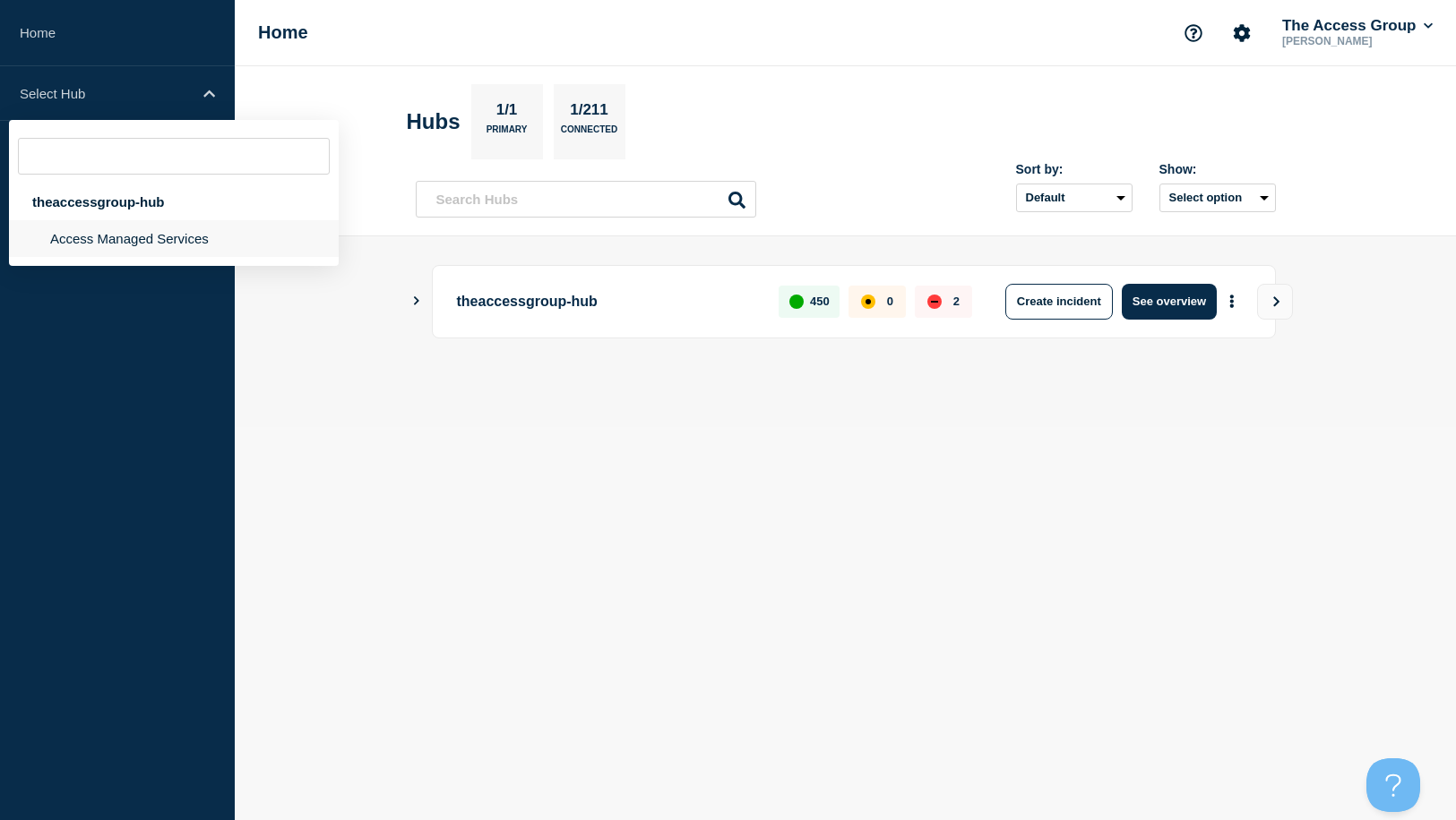
click at [96, 236] on li "Access Managed Services" at bounding box center [174, 239] width 329 height 37
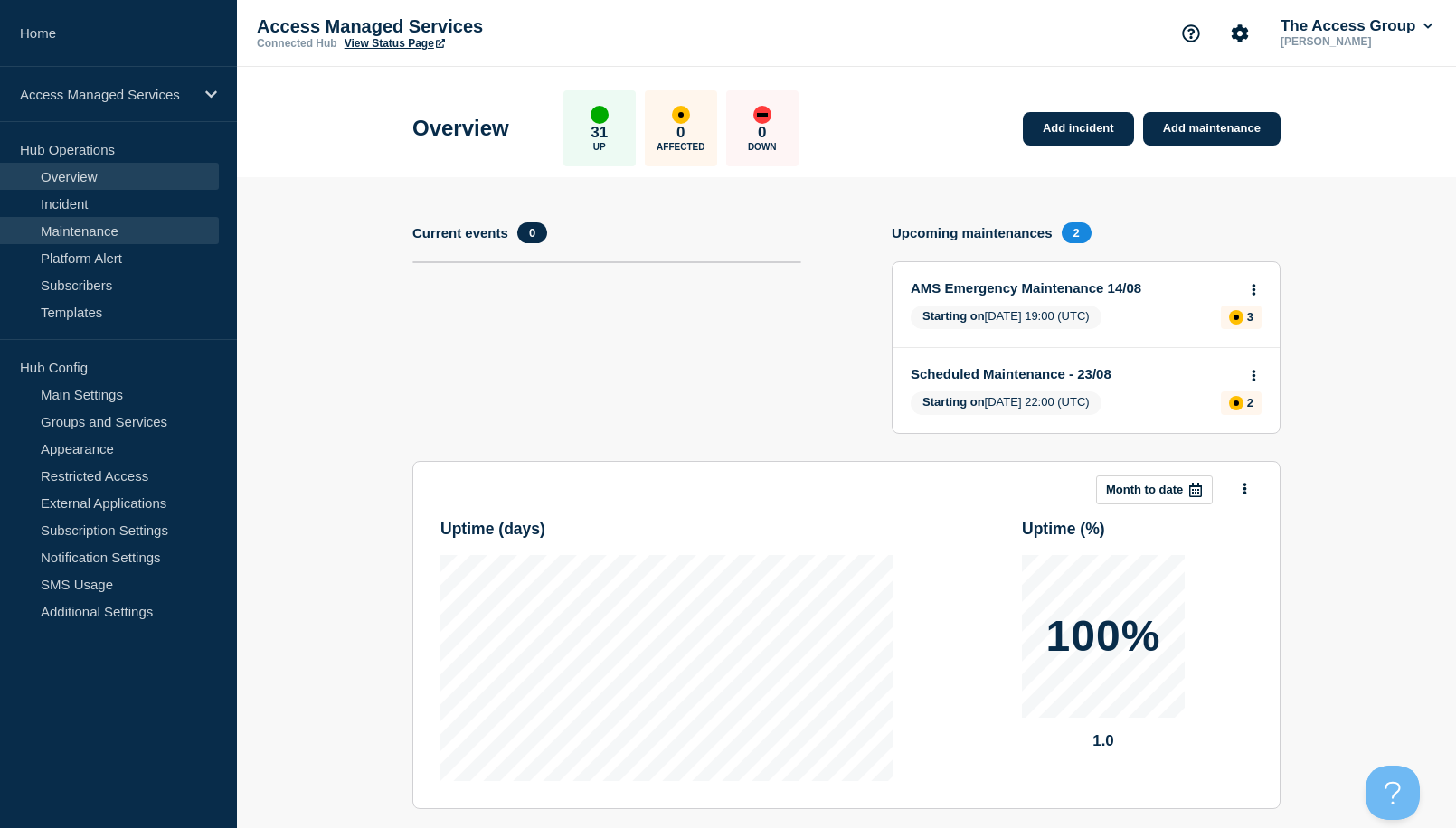
click at [96, 233] on link "Maintenance" at bounding box center [110, 230] width 219 height 27
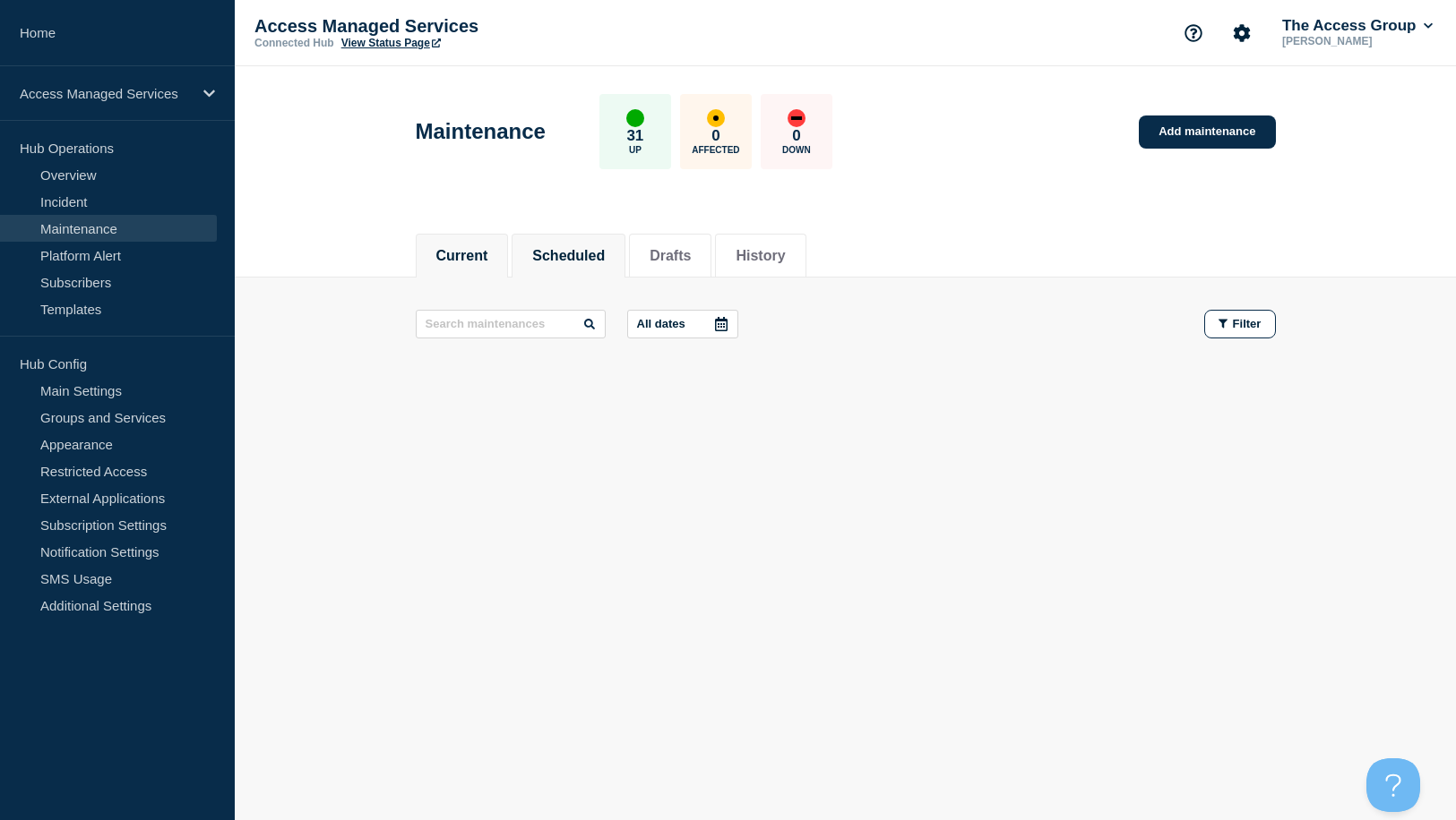
click at [565, 263] on button "Scheduled" at bounding box center [569, 255] width 72 height 16
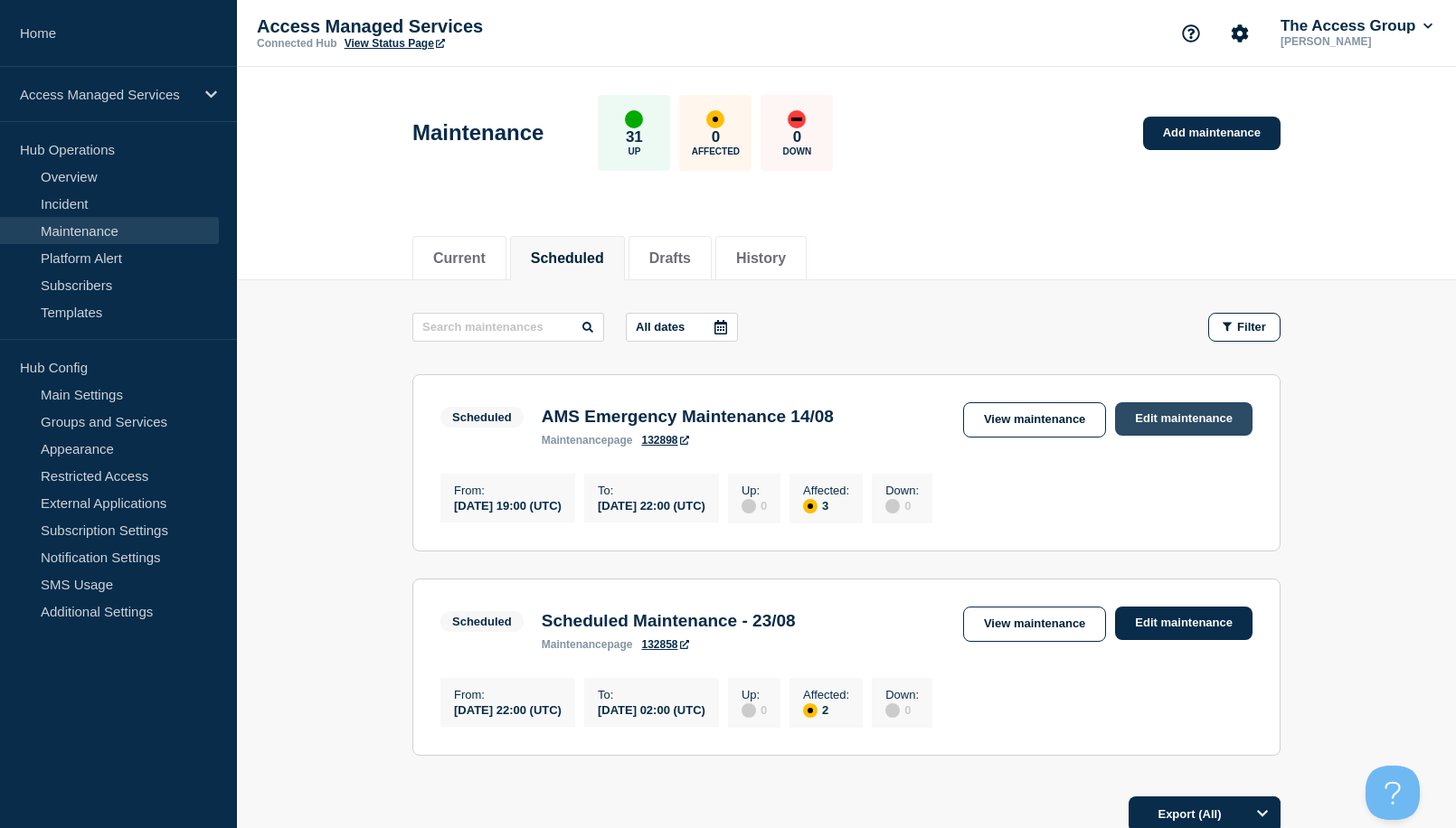
click at [1139, 413] on link "Edit maintenance" at bounding box center [1184, 420] width 138 height 34
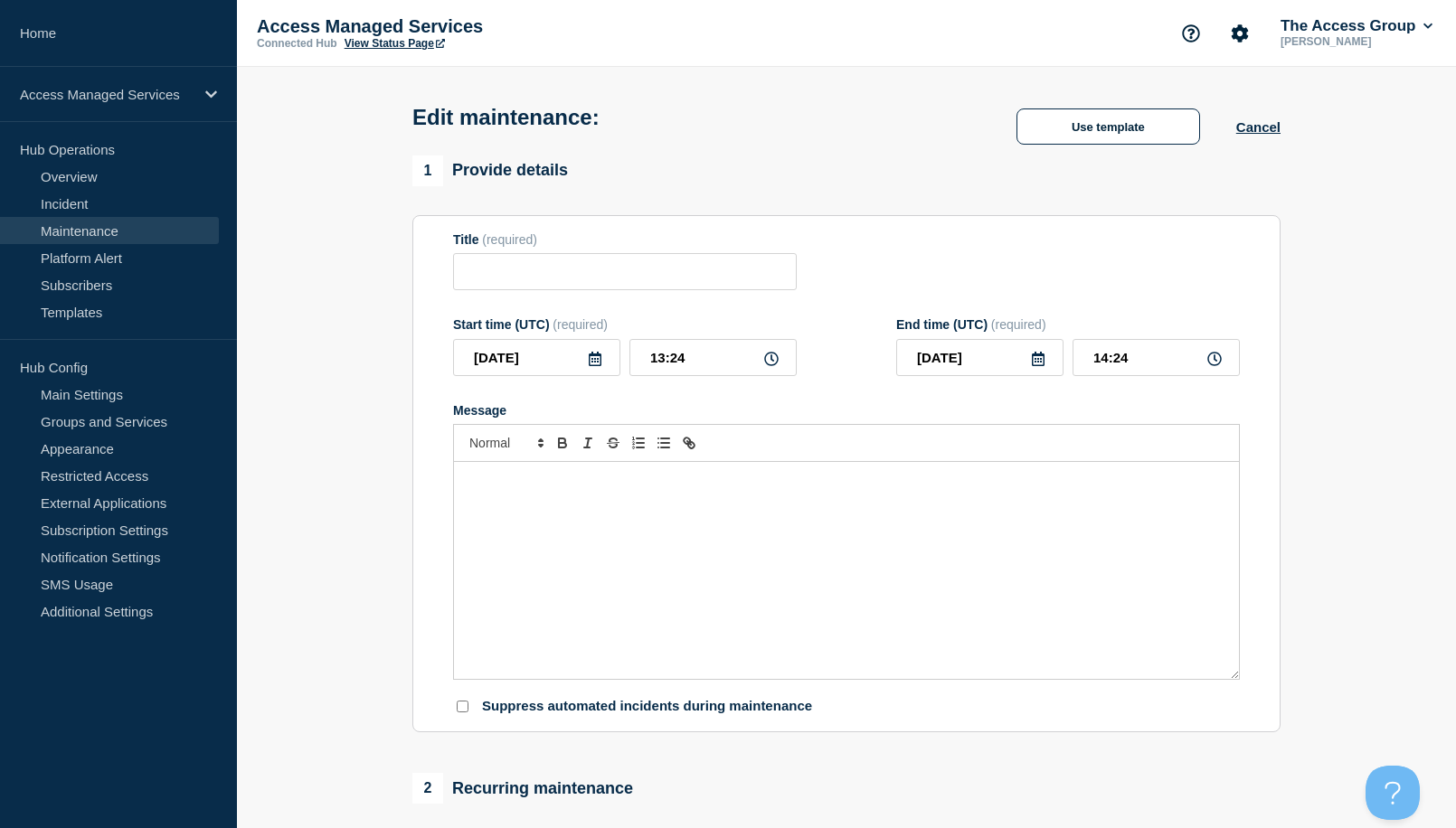
type input "AMS Emergency Maintenance 14/08"
type input "19:00"
type input "22:00"
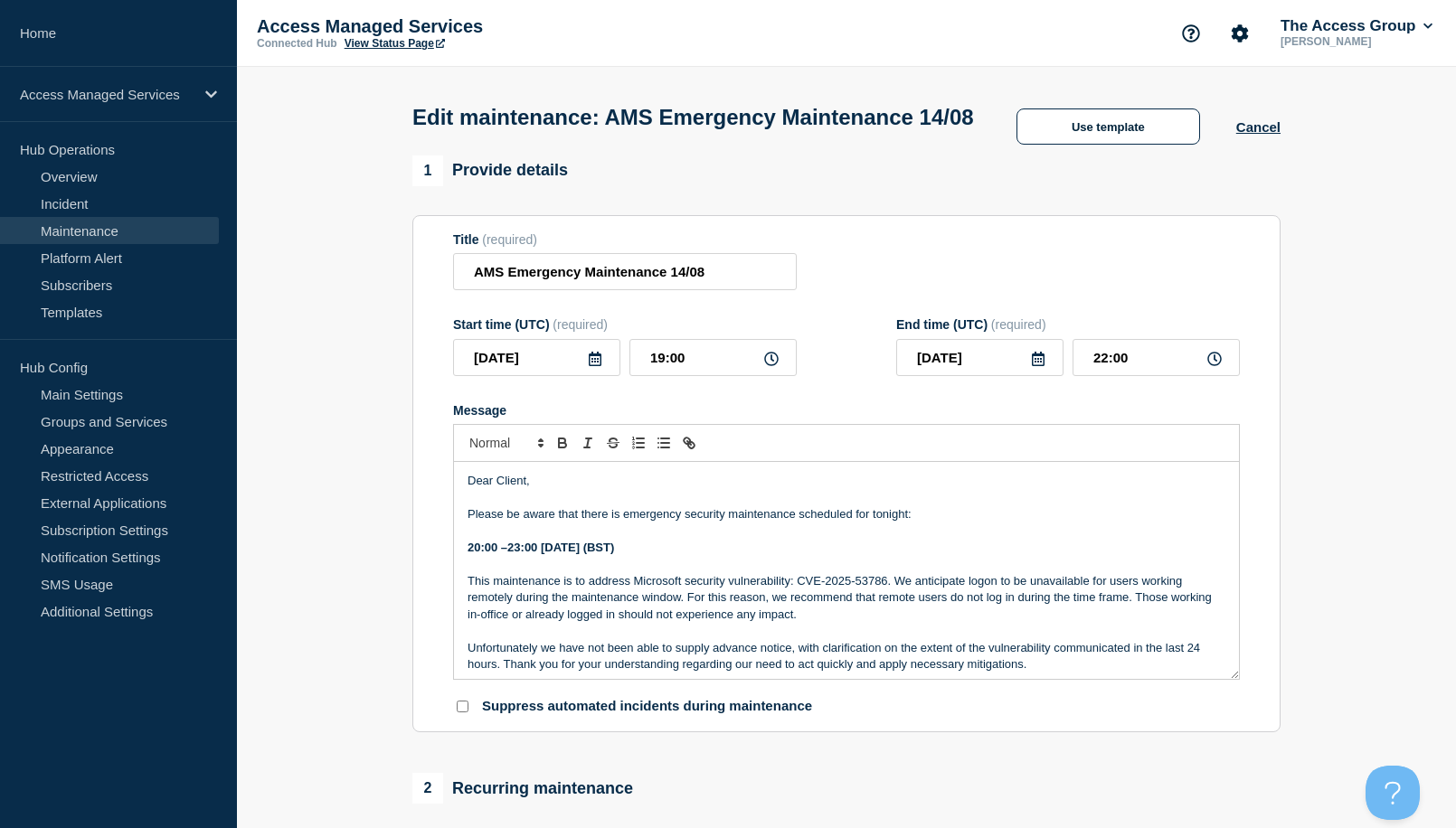
click at [614, 554] on strong "20:00 –23:00 [DATE] (BST)" at bounding box center [540, 547] width 146 height 13
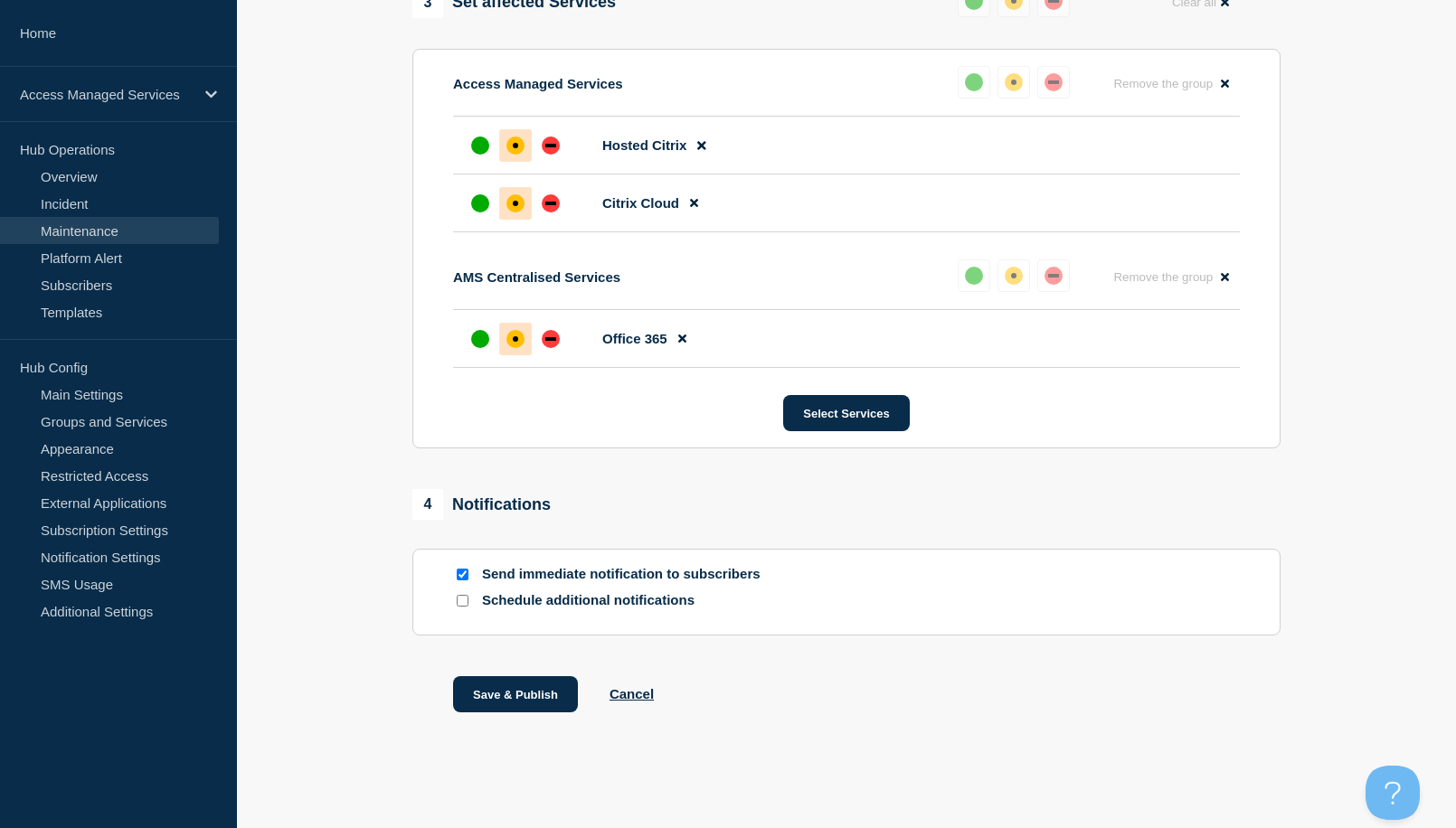
scroll to position [977, 0]
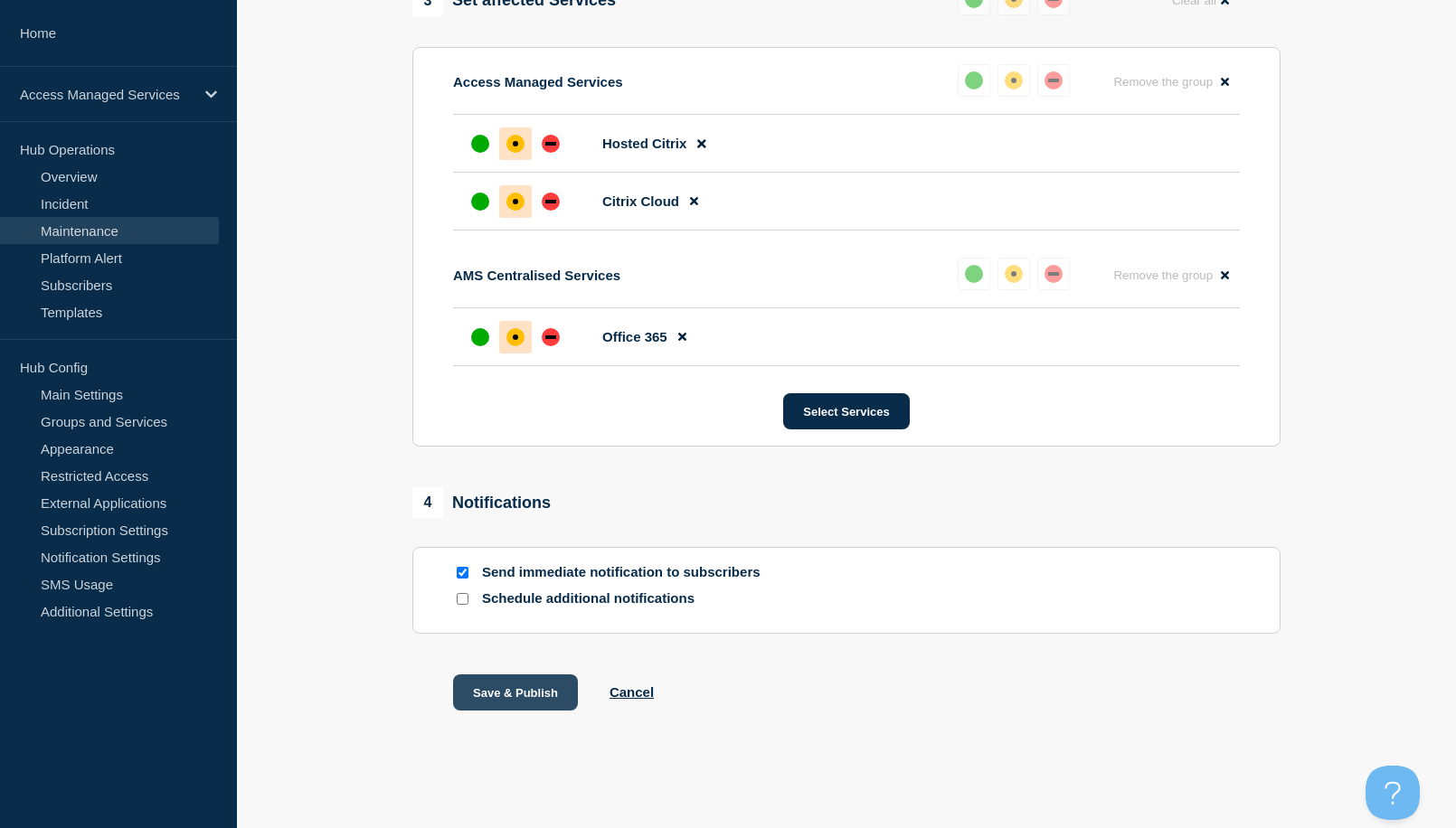
click at [496, 696] on button "Save & Publish" at bounding box center [515, 692] width 125 height 37
